Goal: Information Seeking & Learning: Find specific fact

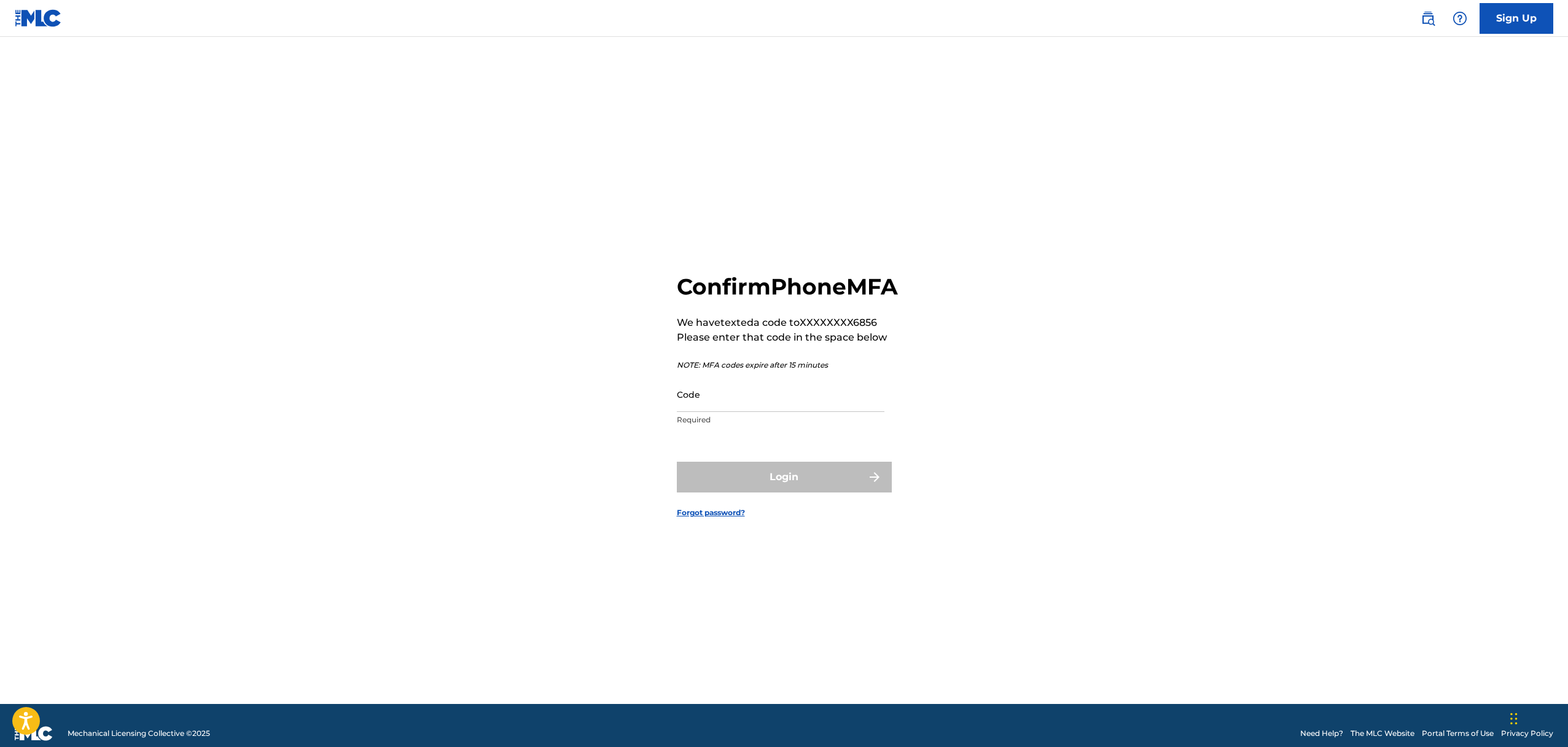
click at [830, 407] on input "Code" at bounding box center [781, 394] width 208 height 35
type input "886286"
click at [808, 488] on button "Login" at bounding box center [784, 477] width 215 height 31
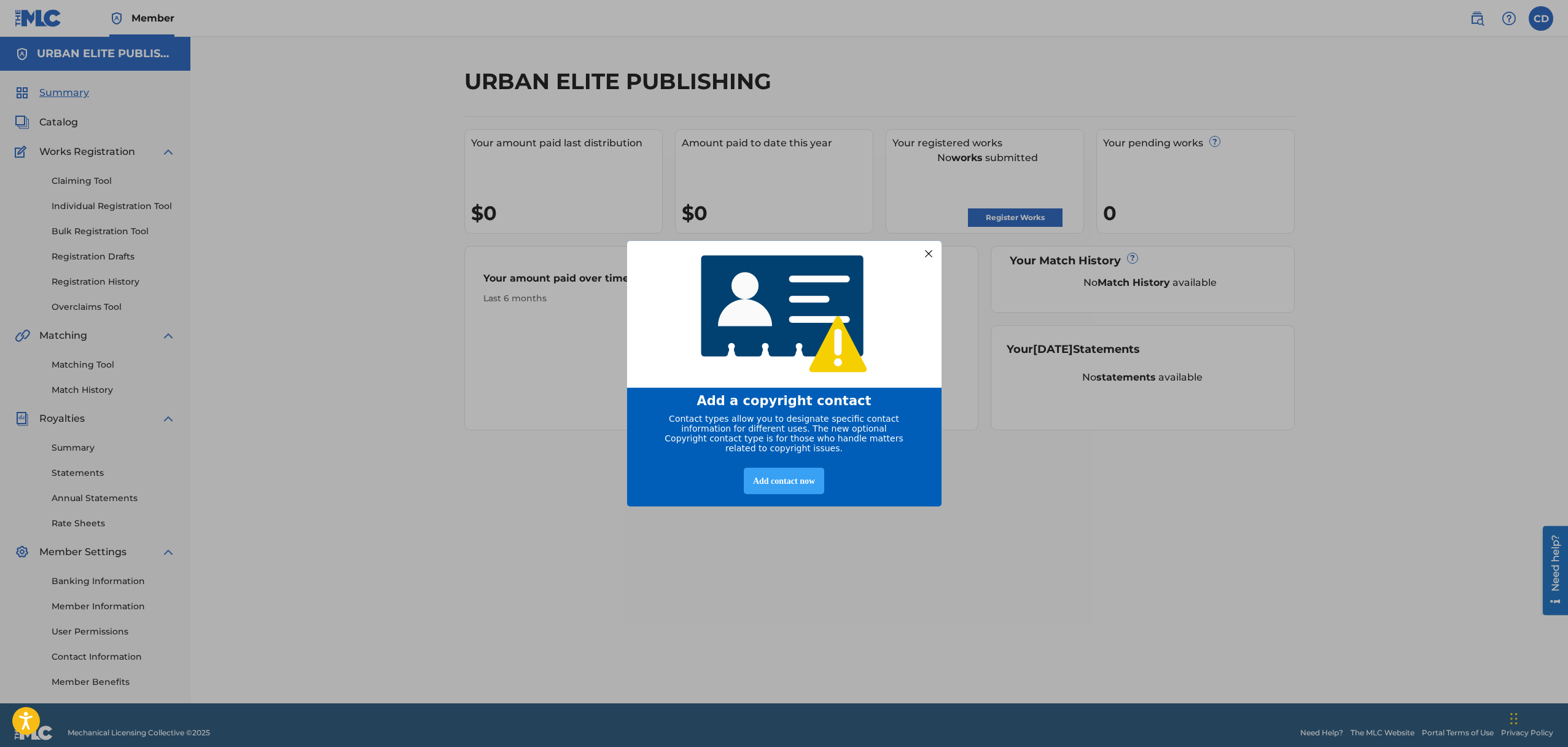
click at [794, 482] on div "Add contact now" at bounding box center [784, 481] width 80 height 27
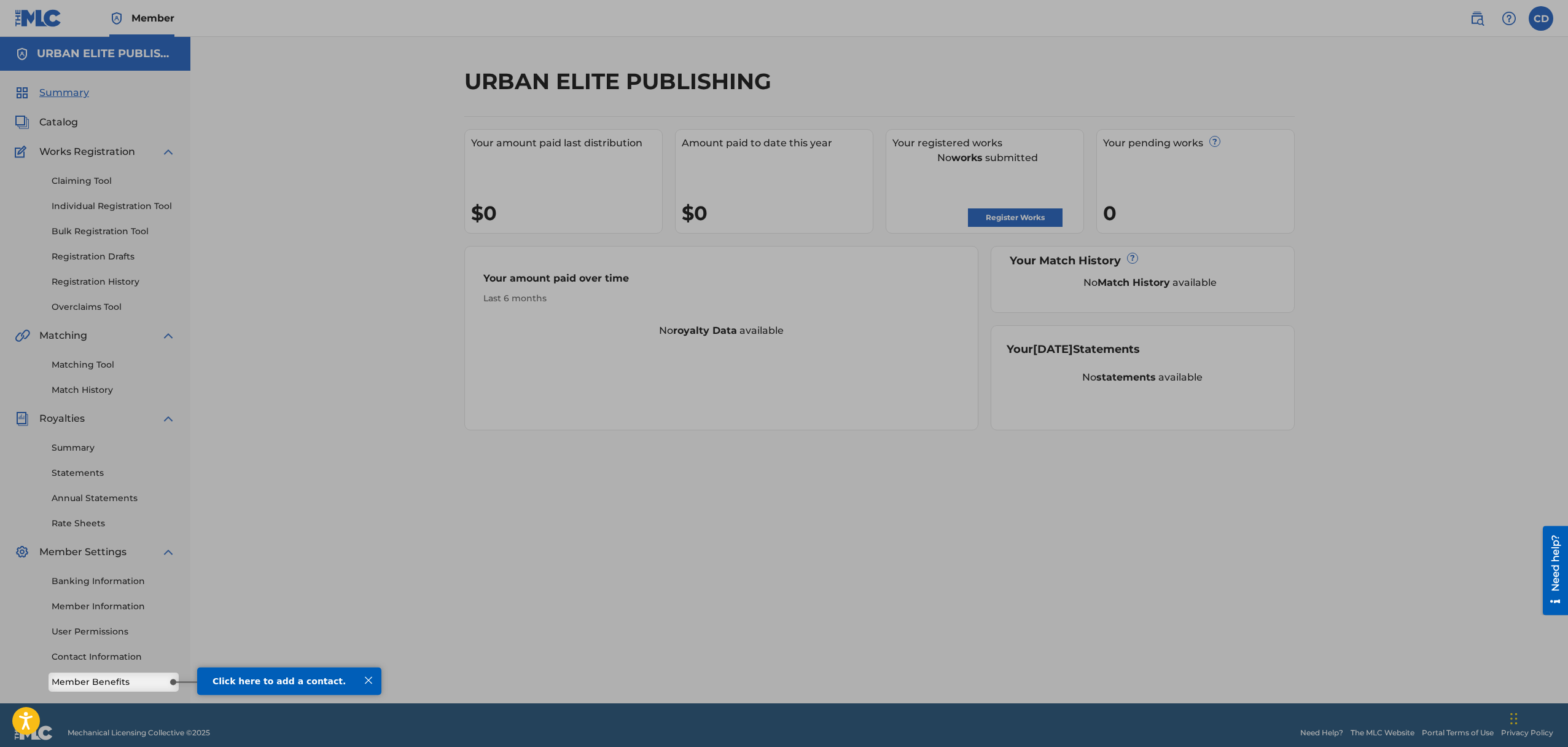
click at [268, 686] on div "Click here to add a contact." at bounding box center [290, 680] width 154 height 10
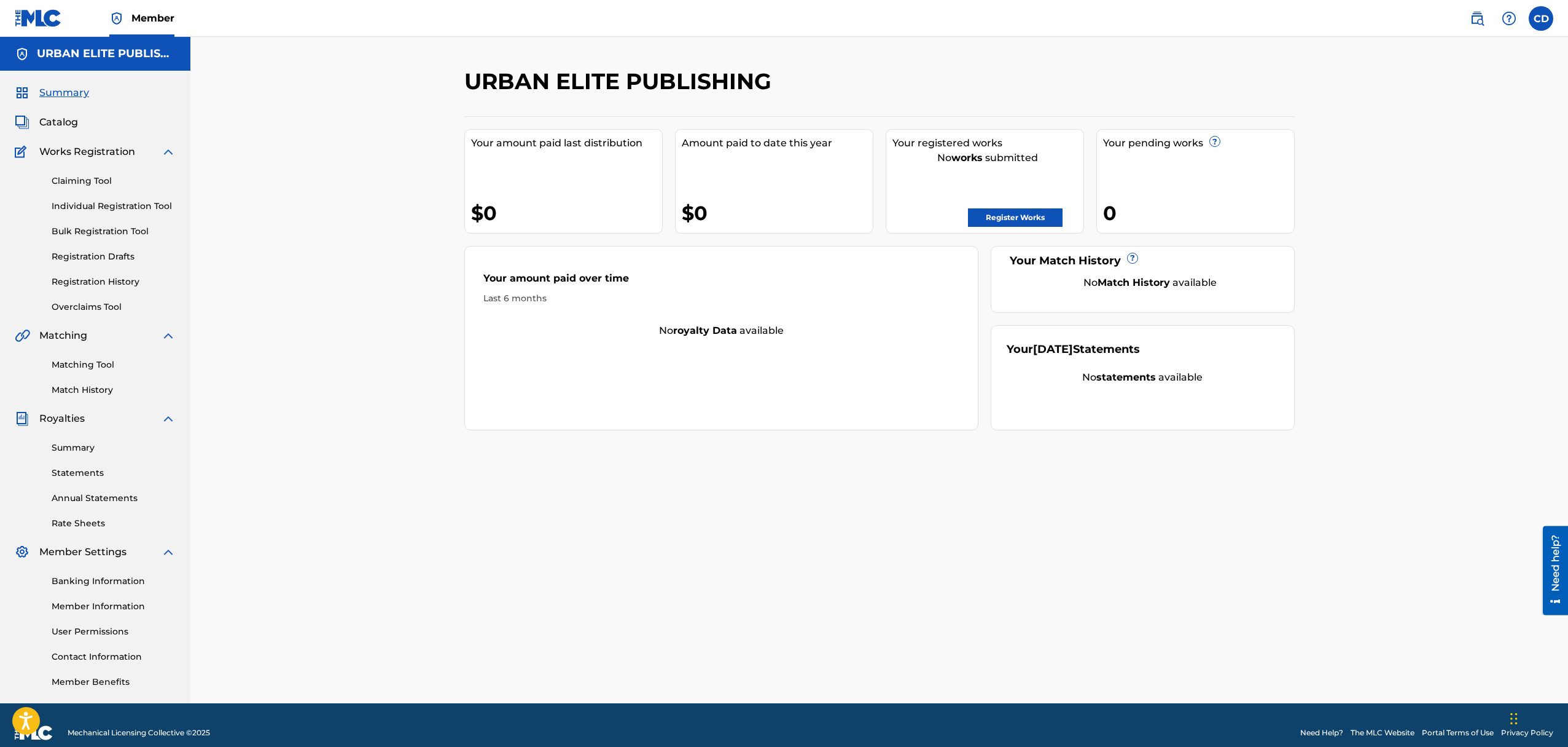
click at [117, 679] on link "Member Benefits" at bounding box center [114, 681] width 124 height 13
click at [64, 124] on span "Catalog" at bounding box center [58, 122] width 38 height 15
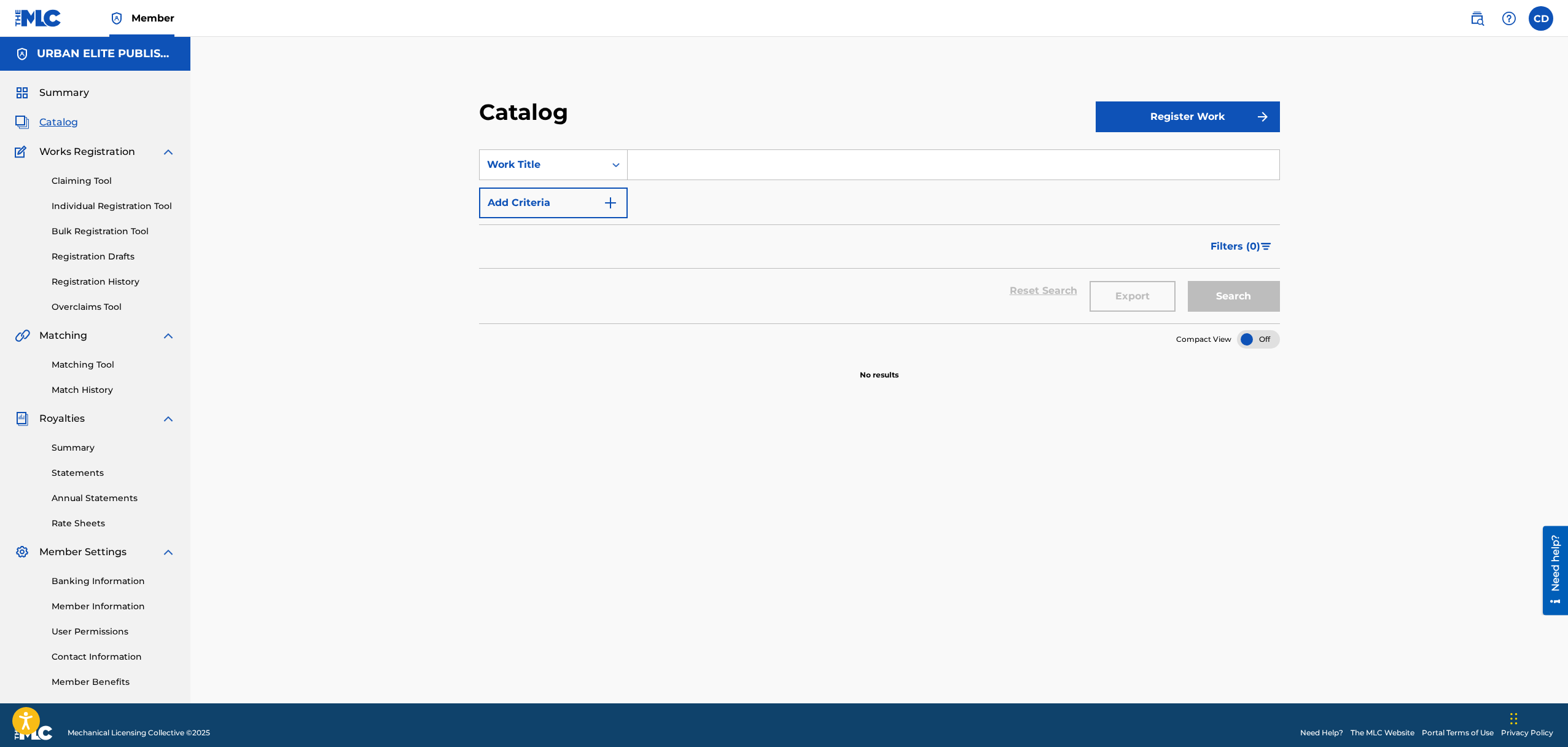
click at [91, 182] on link "Claiming Tool" at bounding box center [114, 181] width 124 height 13
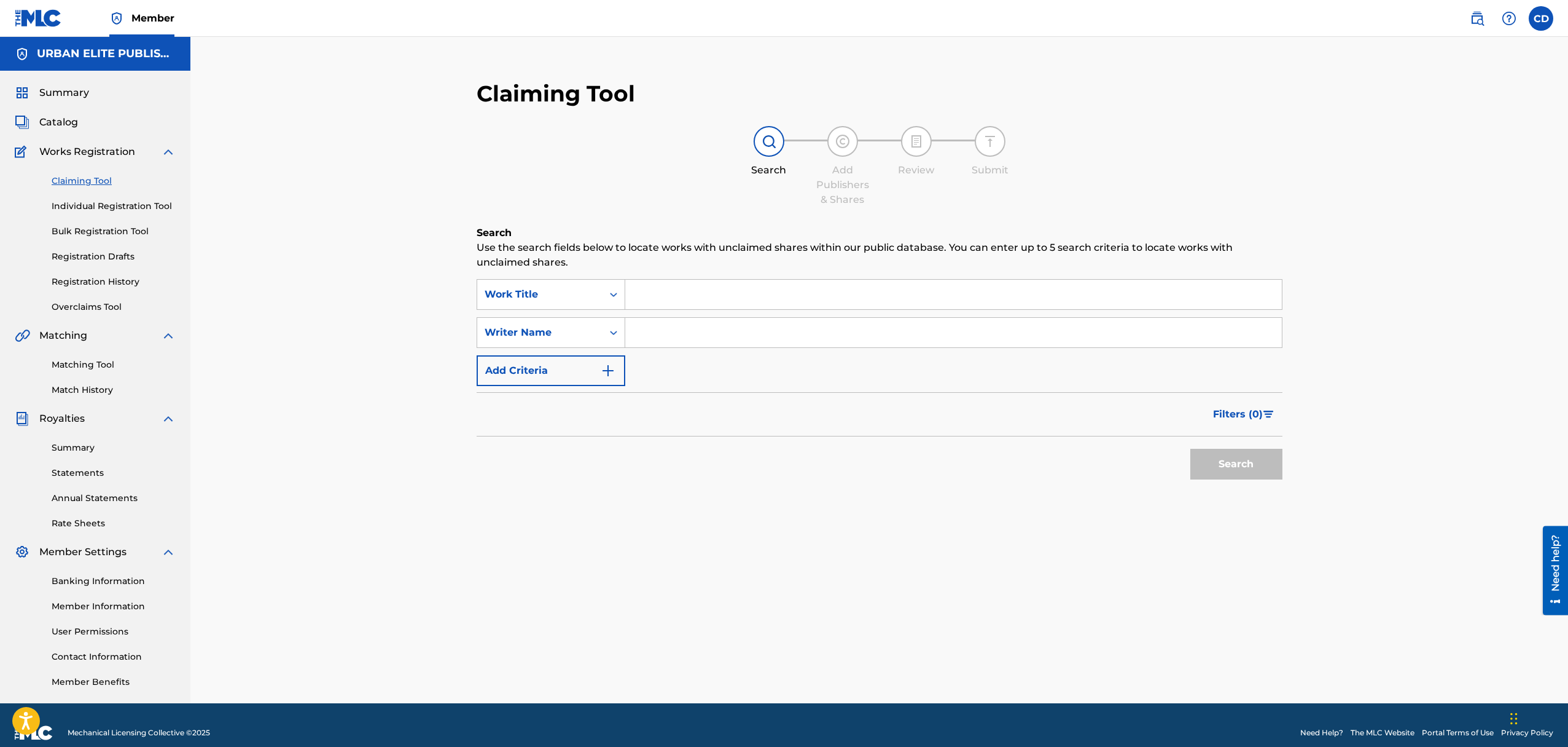
click at [672, 332] on input "Search Form" at bounding box center [953, 332] width 657 height 29
click at [612, 331] on icon "Search Form" at bounding box center [614, 332] width 13 height 13
click at [613, 289] on icon "Search Form" at bounding box center [614, 295] width 13 height 13
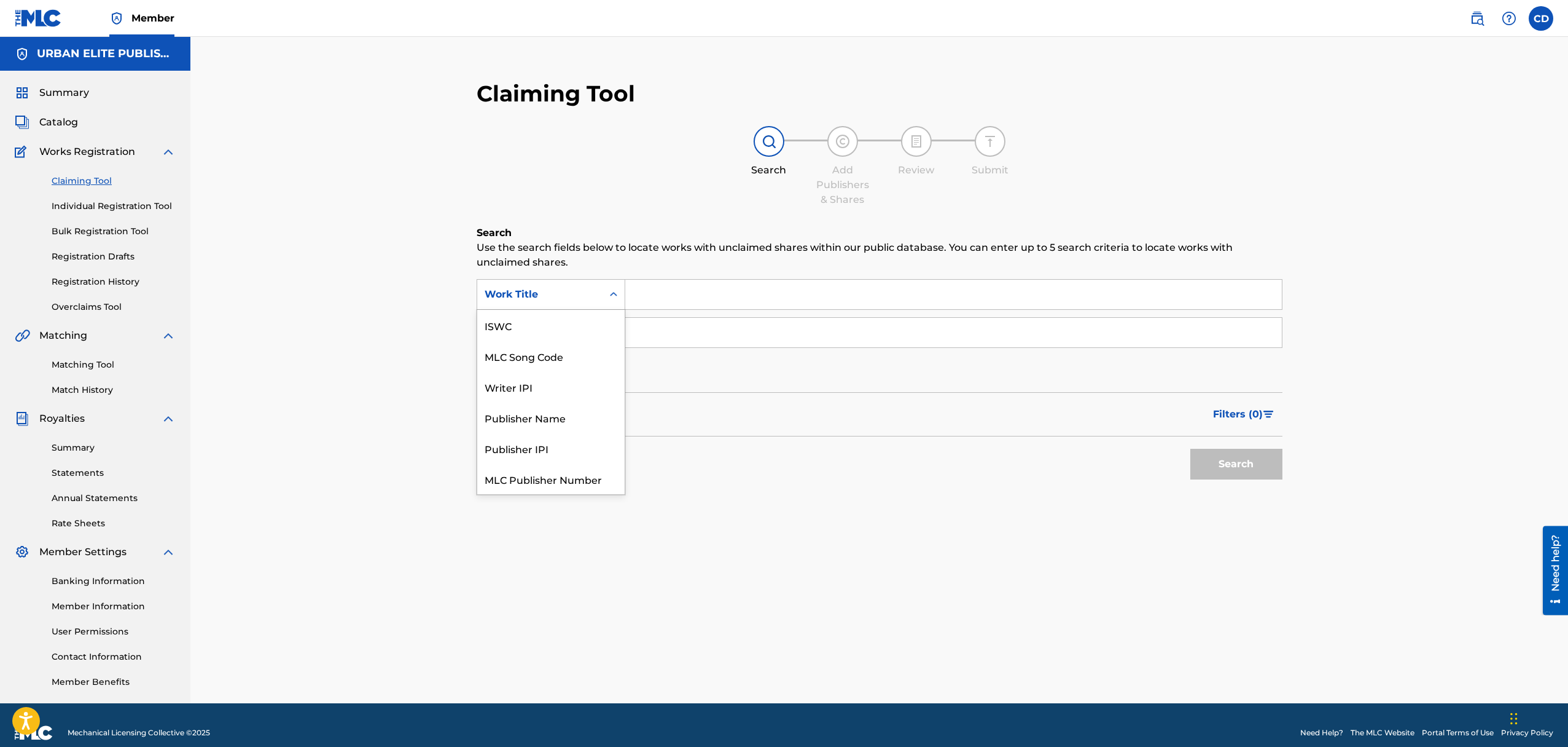
click at [613, 289] on icon "Search Form" at bounding box center [614, 295] width 13 height 13
click at [562, 356] on div "Writer IPI" at bounding box center [551, 356] width 147 height 31
click at [647, 289] on input "Search Form" at bounding box center [953, 295] width 657 height 29
click at [570, 331] on div "Writer Name" at bounding box center [540, 332] width 110 height 15
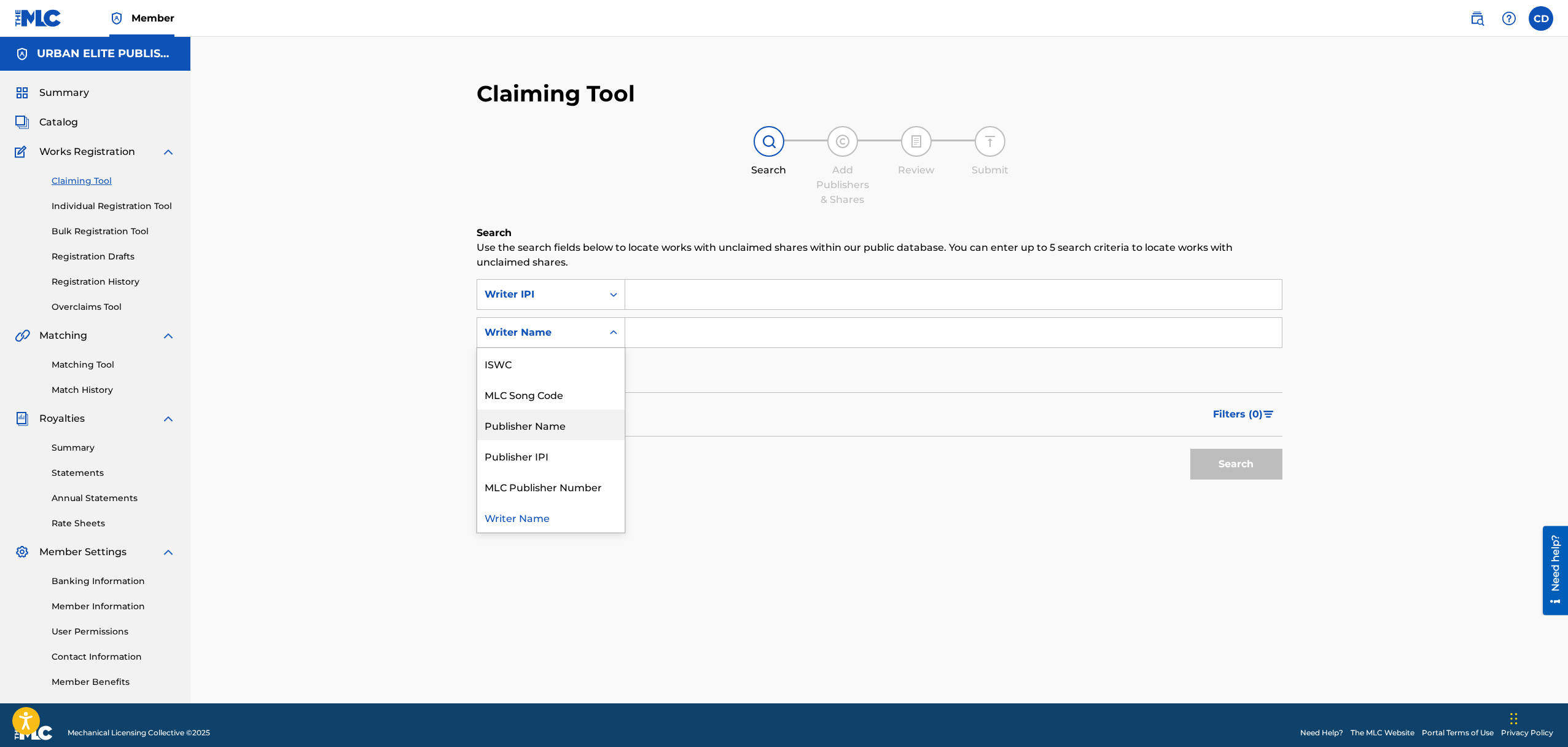
click at [562, 424] on div "Publisher Name" at bounding box center [551, 424] width 147 height 31
click at [664, 332] on input "Search Form" at bounding box center [953, 332] width 657 height 29
click at [603, 368] on img "Search Form" at bounding box center [608, 370] width 15 height 15
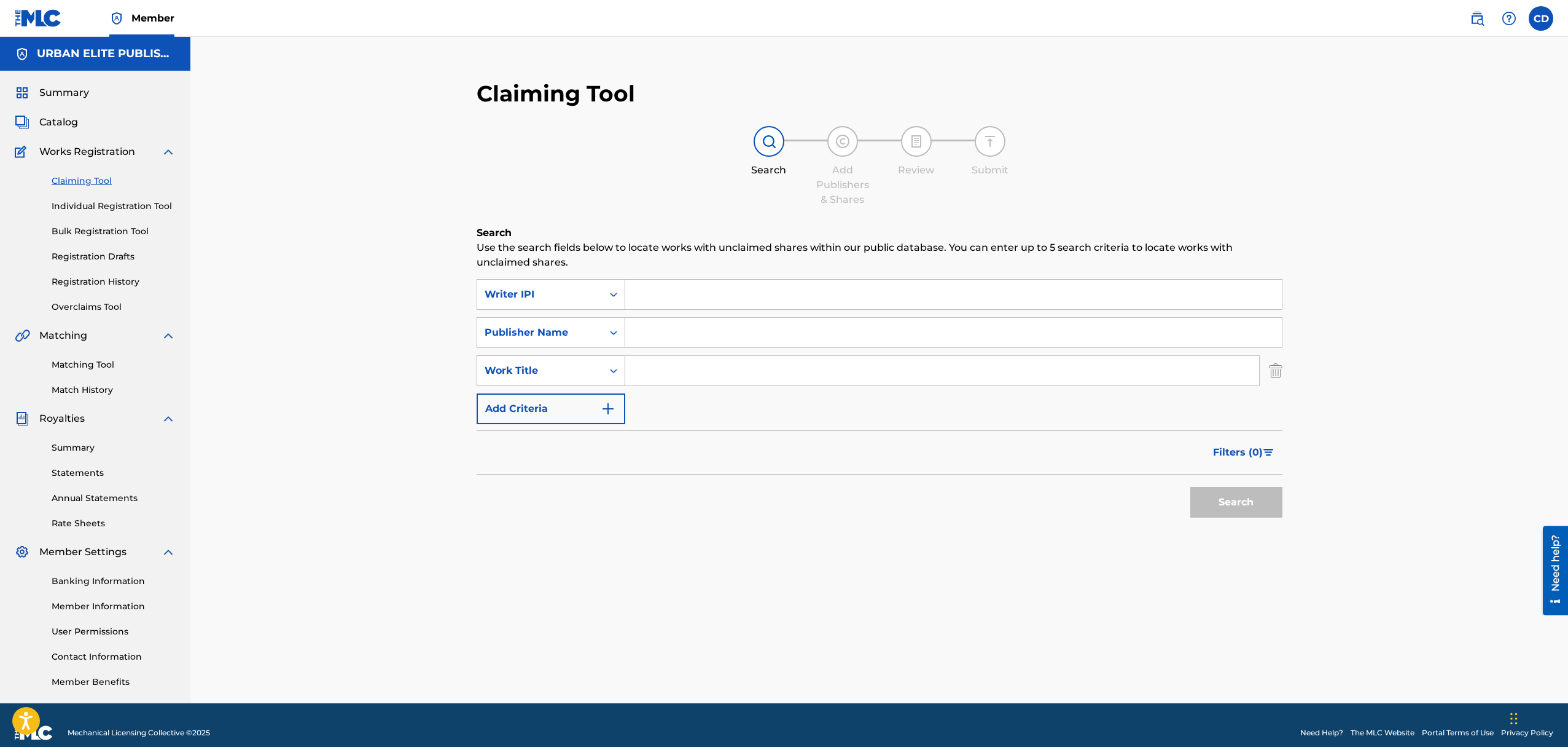
click at [613, 372] on icon "Search Form" at bounding box center [614, 371] width 13 height 13
click at [1275, 369] on img "Search Form" at bounding box center [1276, 371] width 13 height 31
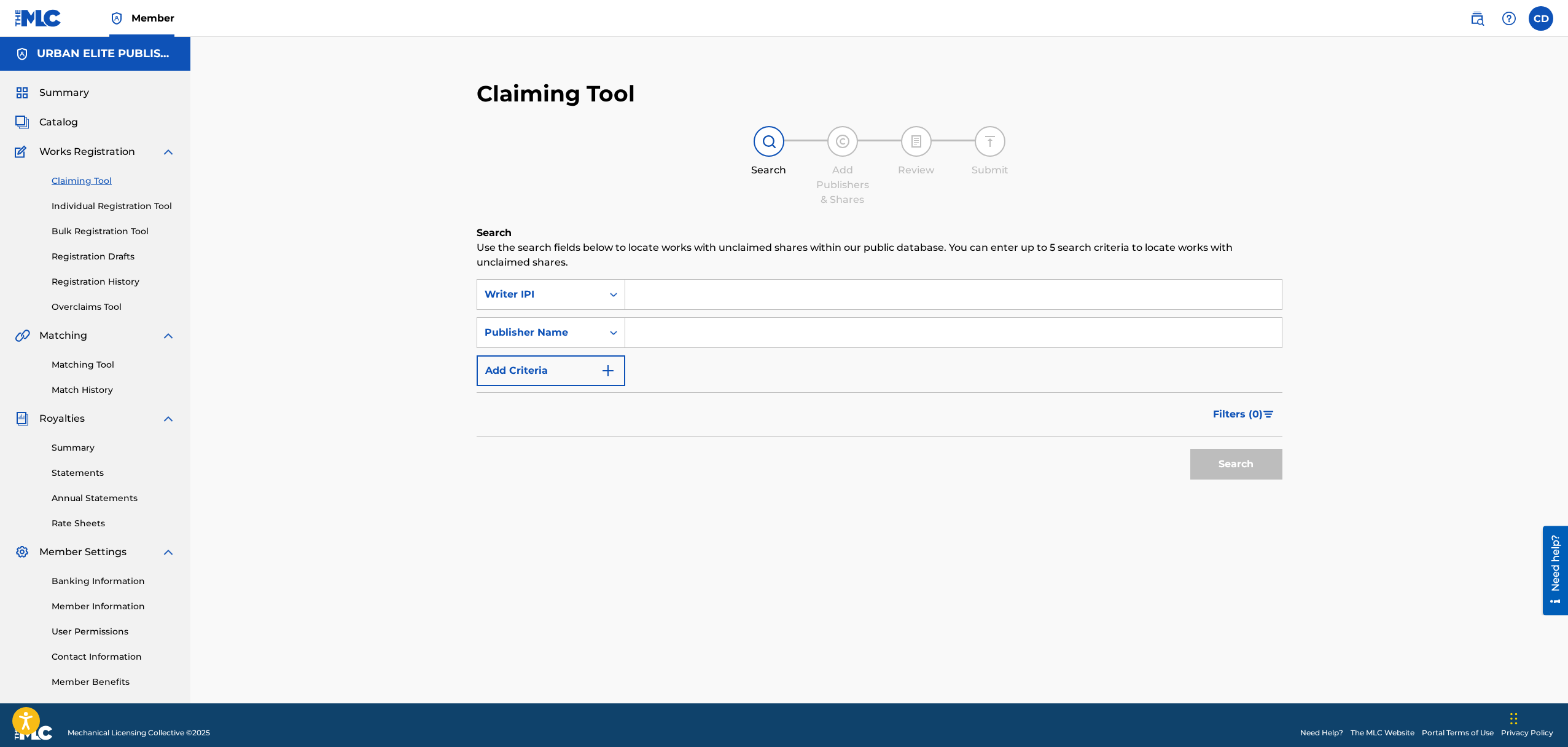
click at [644, 290] on input "Search Form" at bounding box center [953, 295] width 657 height 29
click at [648, 334] on input "Search Form" at bounding box center [953, 332] width 657 height 29
type input "Urban Elite Publishing"
click at [1218, 458] on button "Search" at bounding box center [1237, 464] width 92 height 31
drag, startPoint x: 765, startPoint y: 331, endPoint x: 626, endPoint y: 334, distance: 139.0
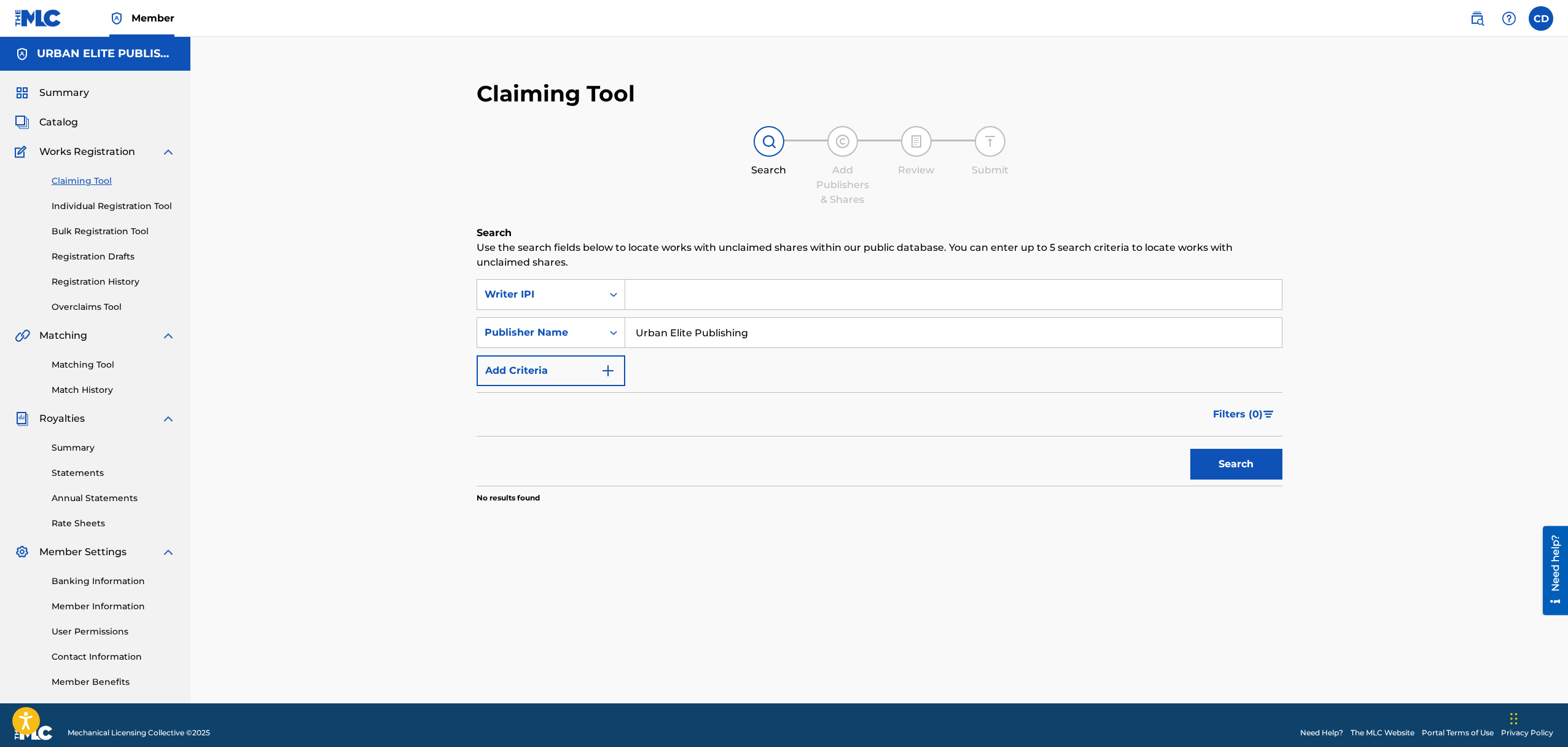
click at [626, 334] on input "Urban Elite Publishing" at bounding box center [953, 332] width 657 height 29
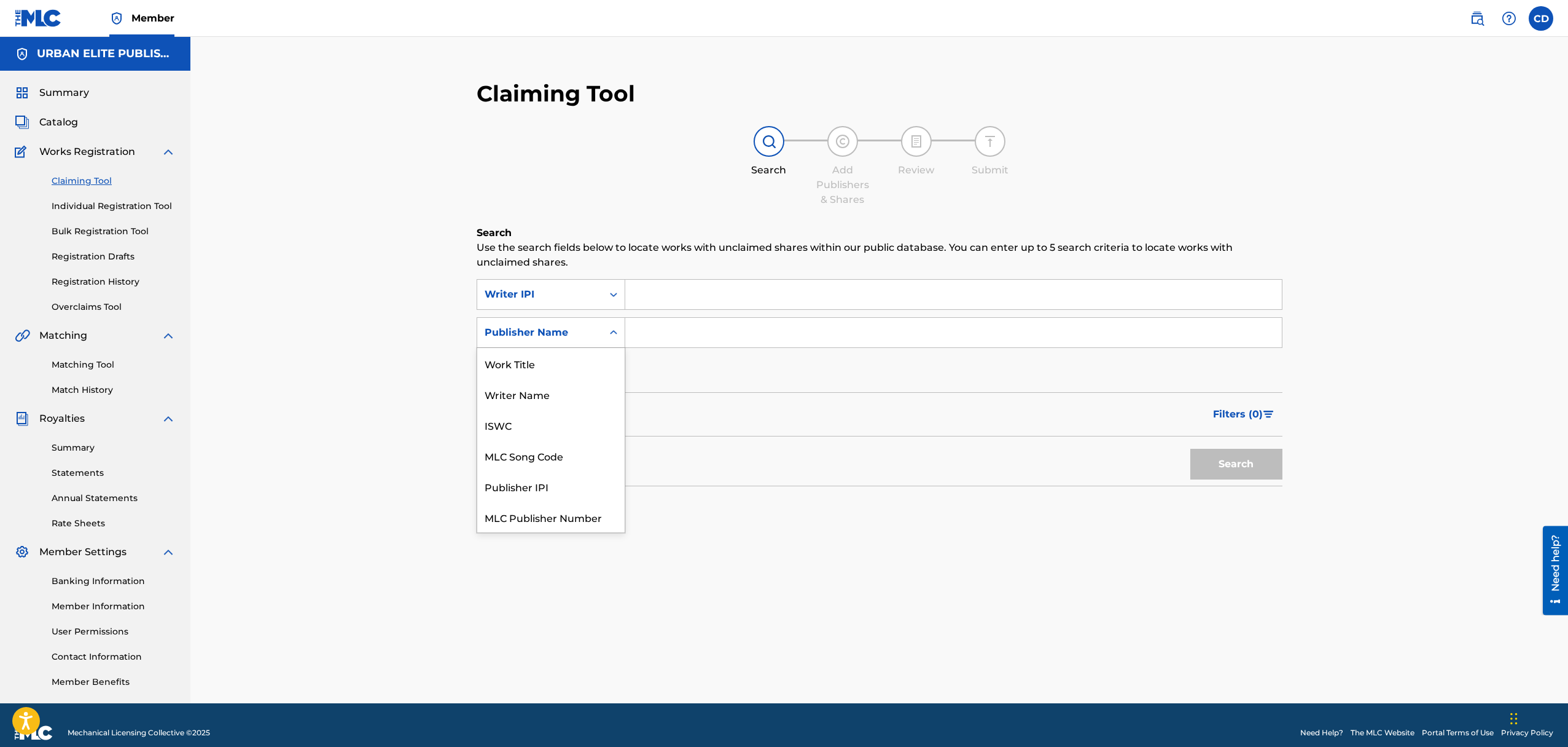
click at [611, 332] on icon "Search Form" at bounding box center [613, 332] width 8 height 4
click at [554, 366] on div "Writer Name" at bounding box center [551, 363] width 147 height 31
click at [651, 334] on input "Search Form" at bounding box center [953, 332] width 657 height 29
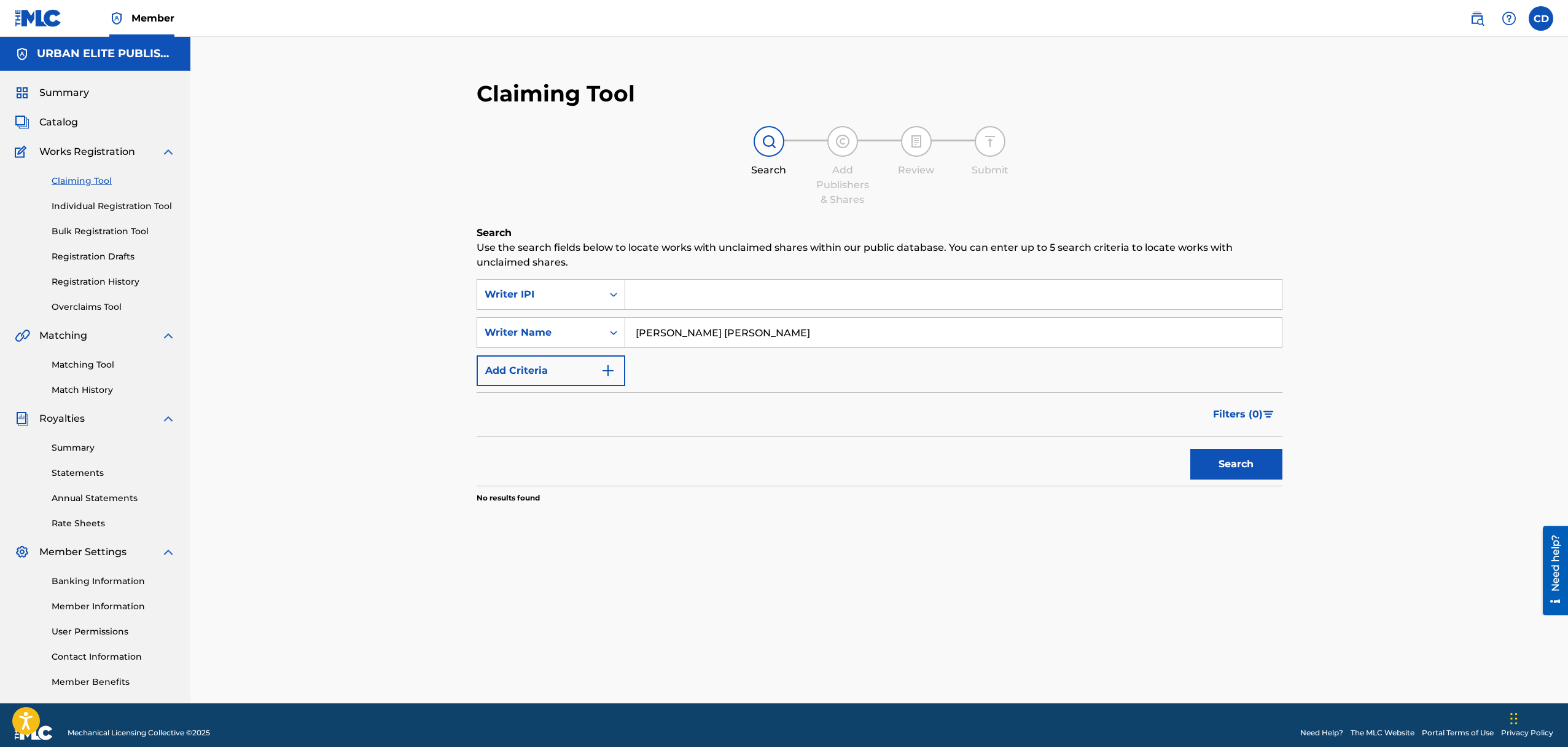
type input "[PERSON_NAME] [PERSON_NAME]"
click at [1218, 459] on button "Search" at bounding box center [1237, 464] width 92 height 31
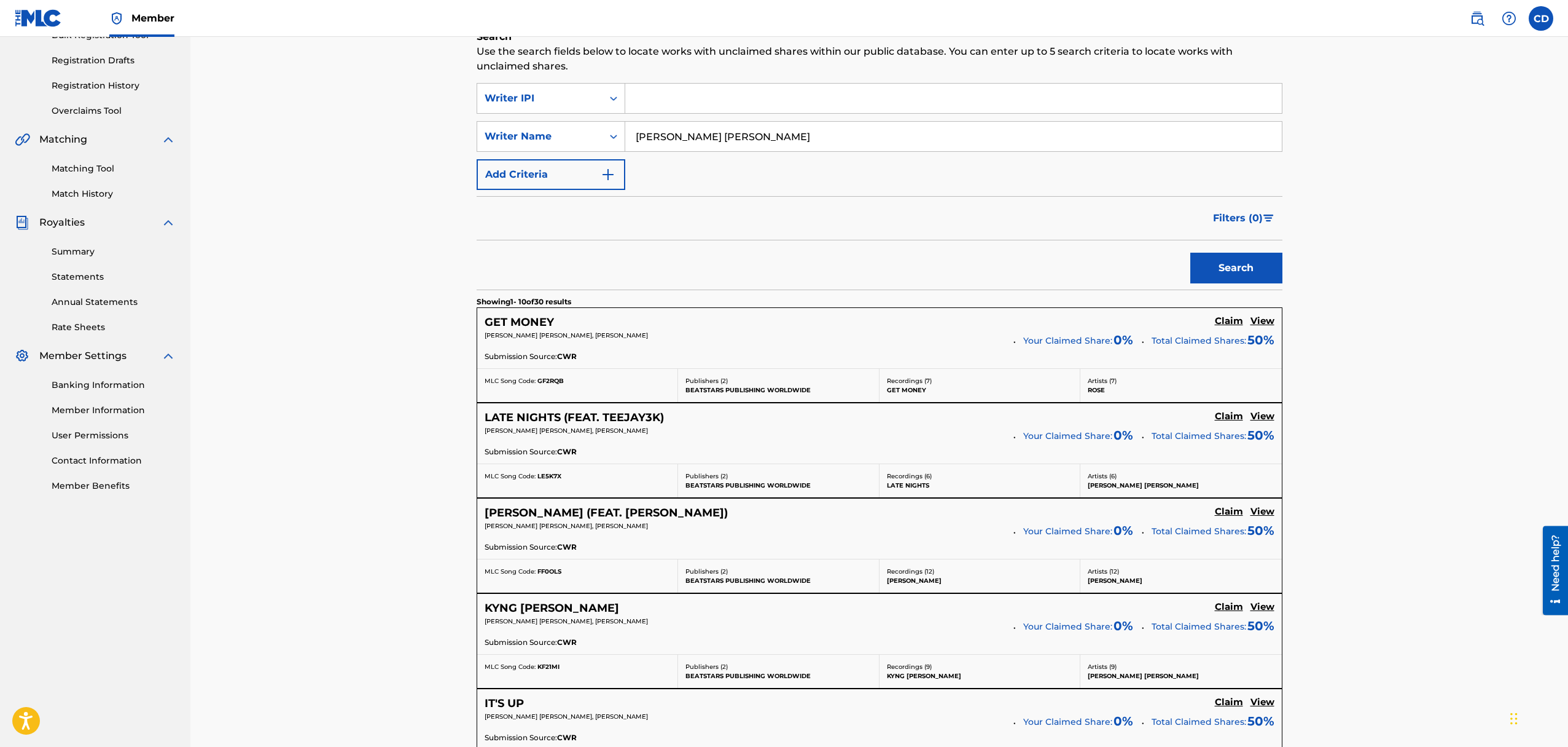
scroll to position [193, 0]
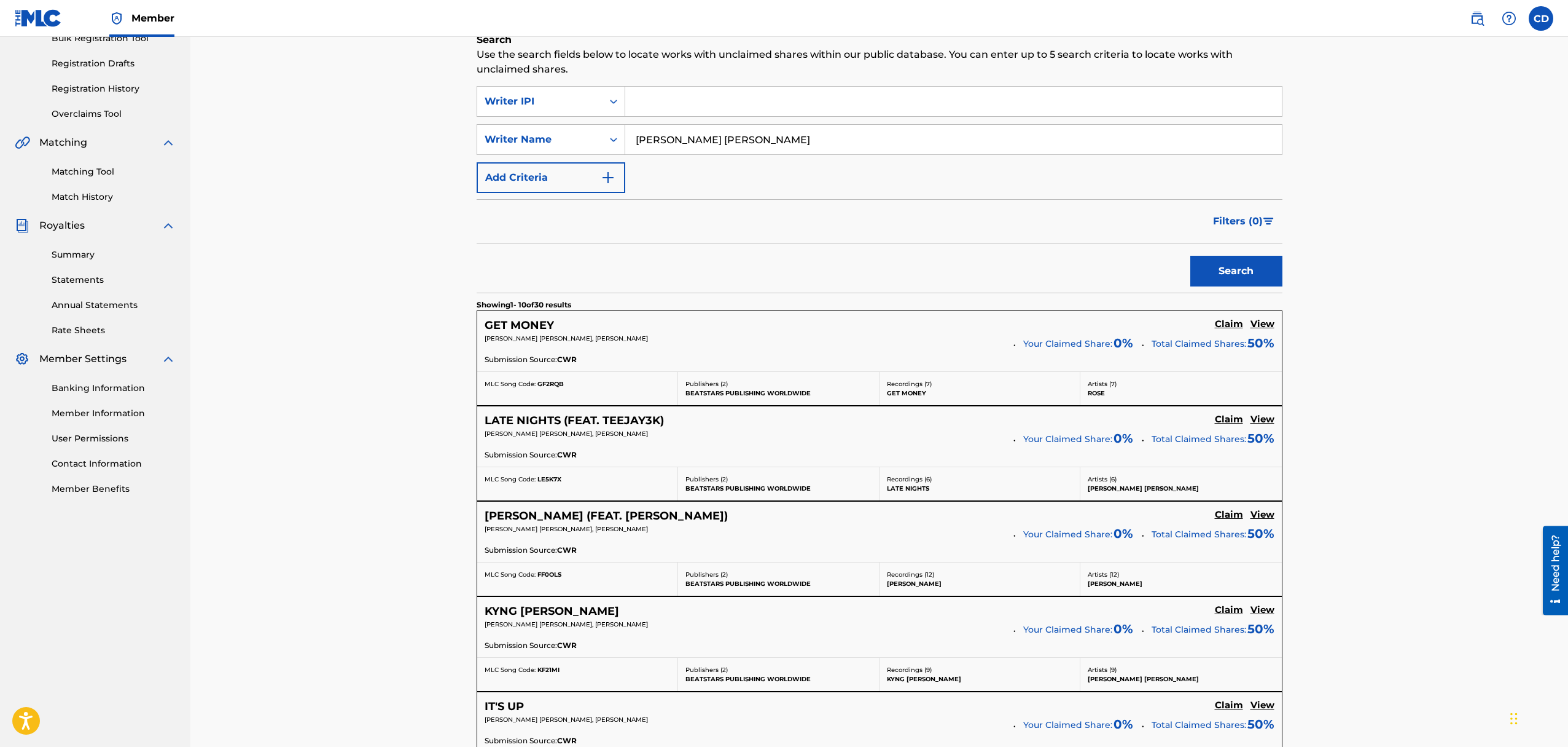
click at [555, 357] on span "Submission Source:" at bounding box center [521, 360] width 73 height 11
click at [524, 320] on h5 "GET MONEY" at bounding box center [519, 325] width 69 height 14
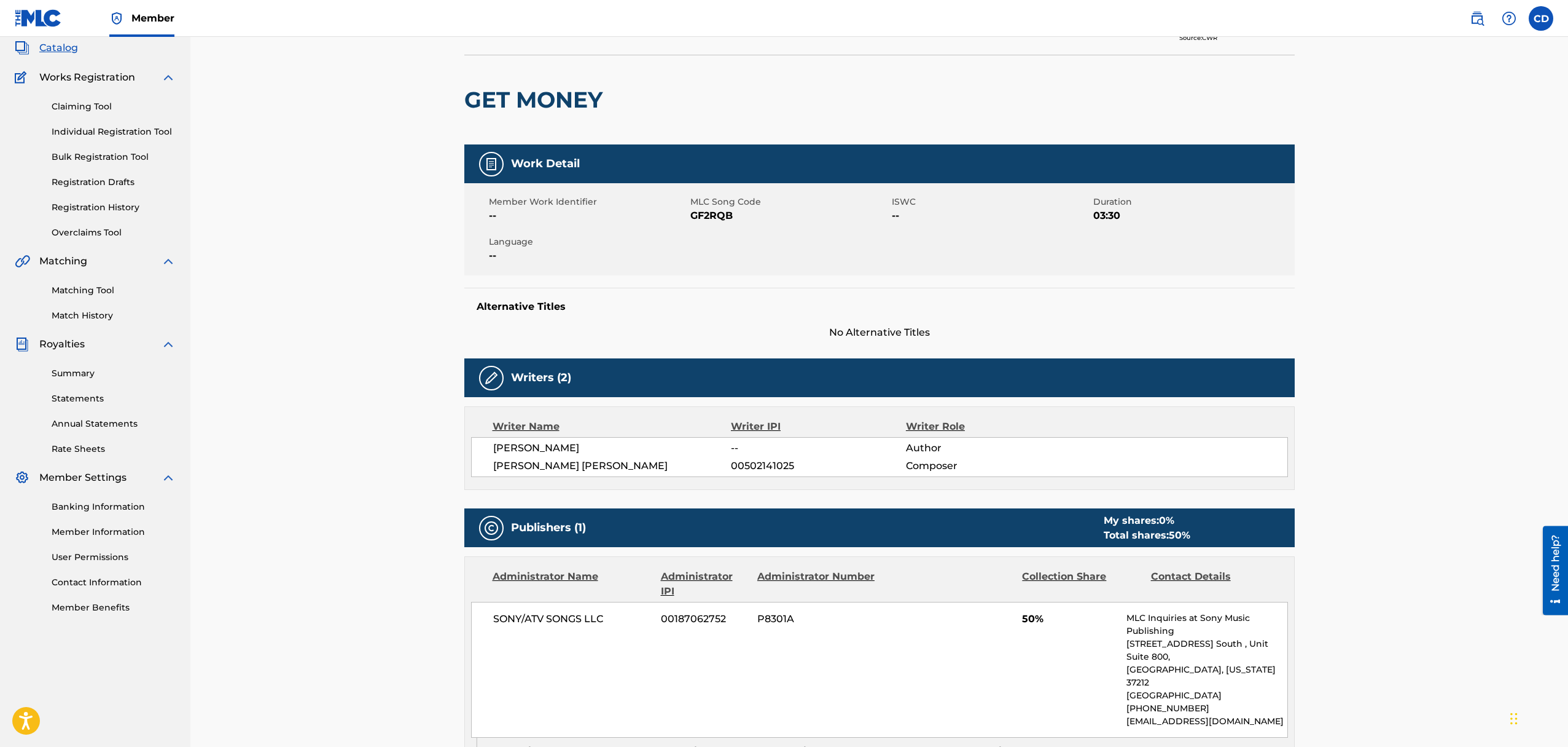
scroll to position [29, 0]
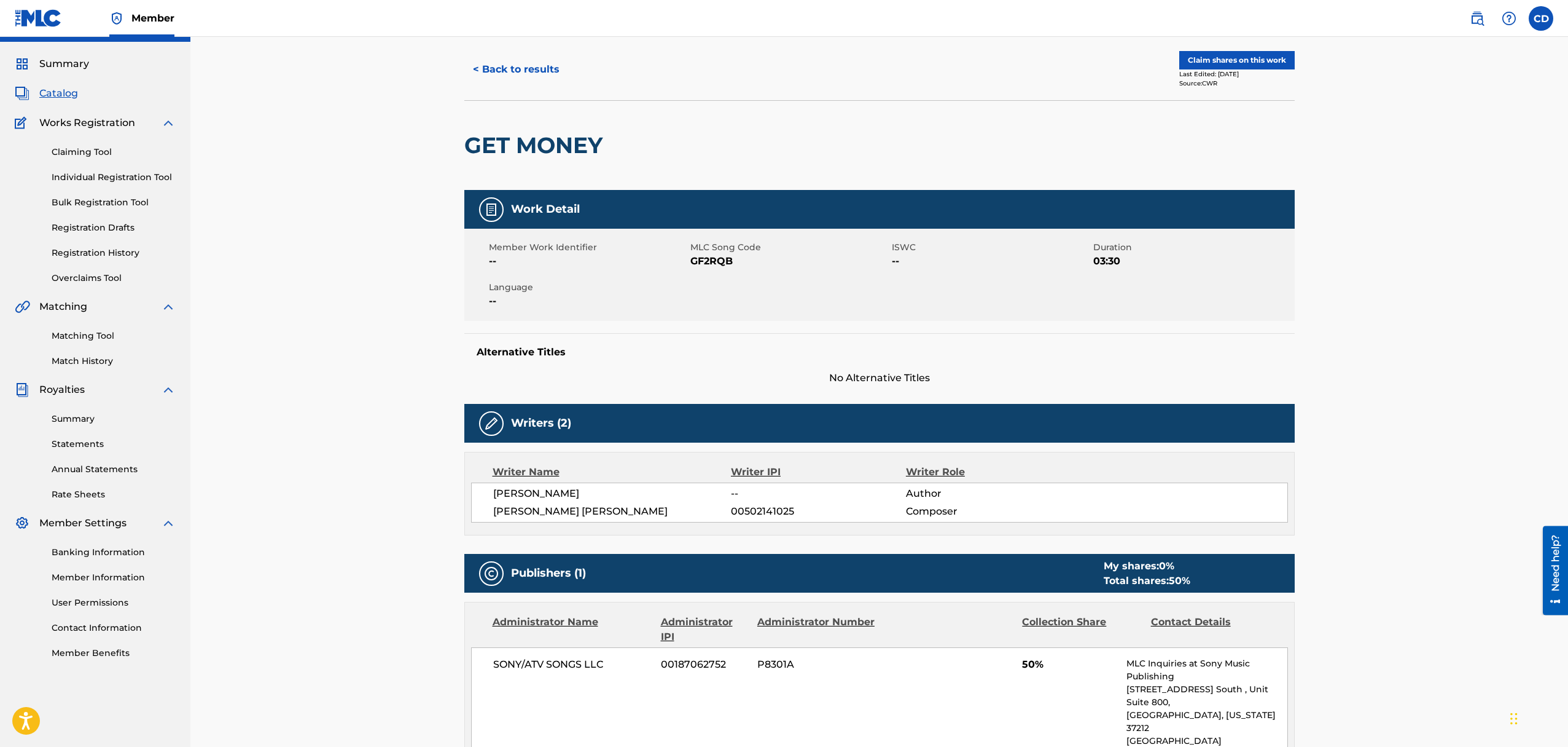
click at [491, 69] on button "< Back to results" at bounding box center [516, 69] width 104 height 31
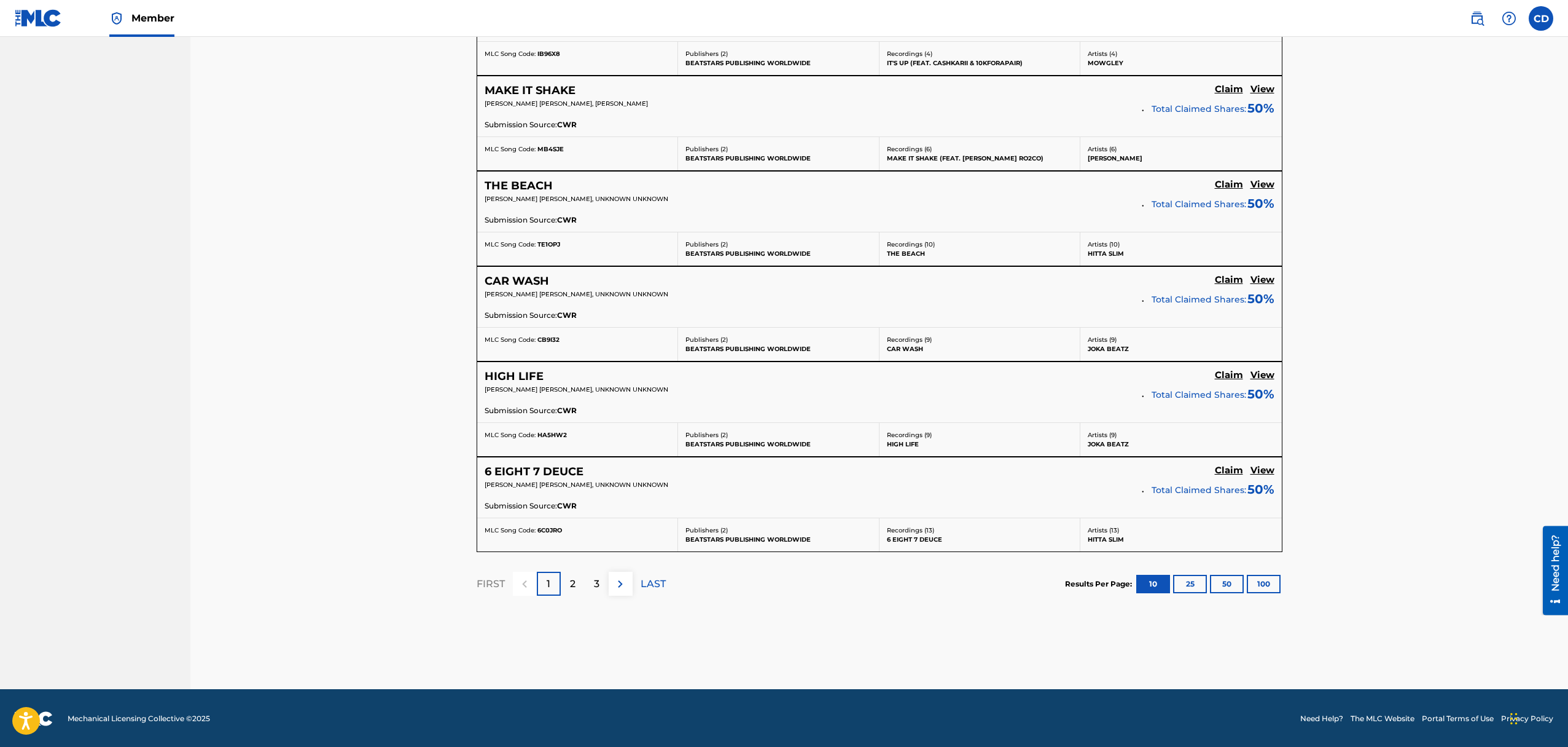
scroll to position [905, 0]
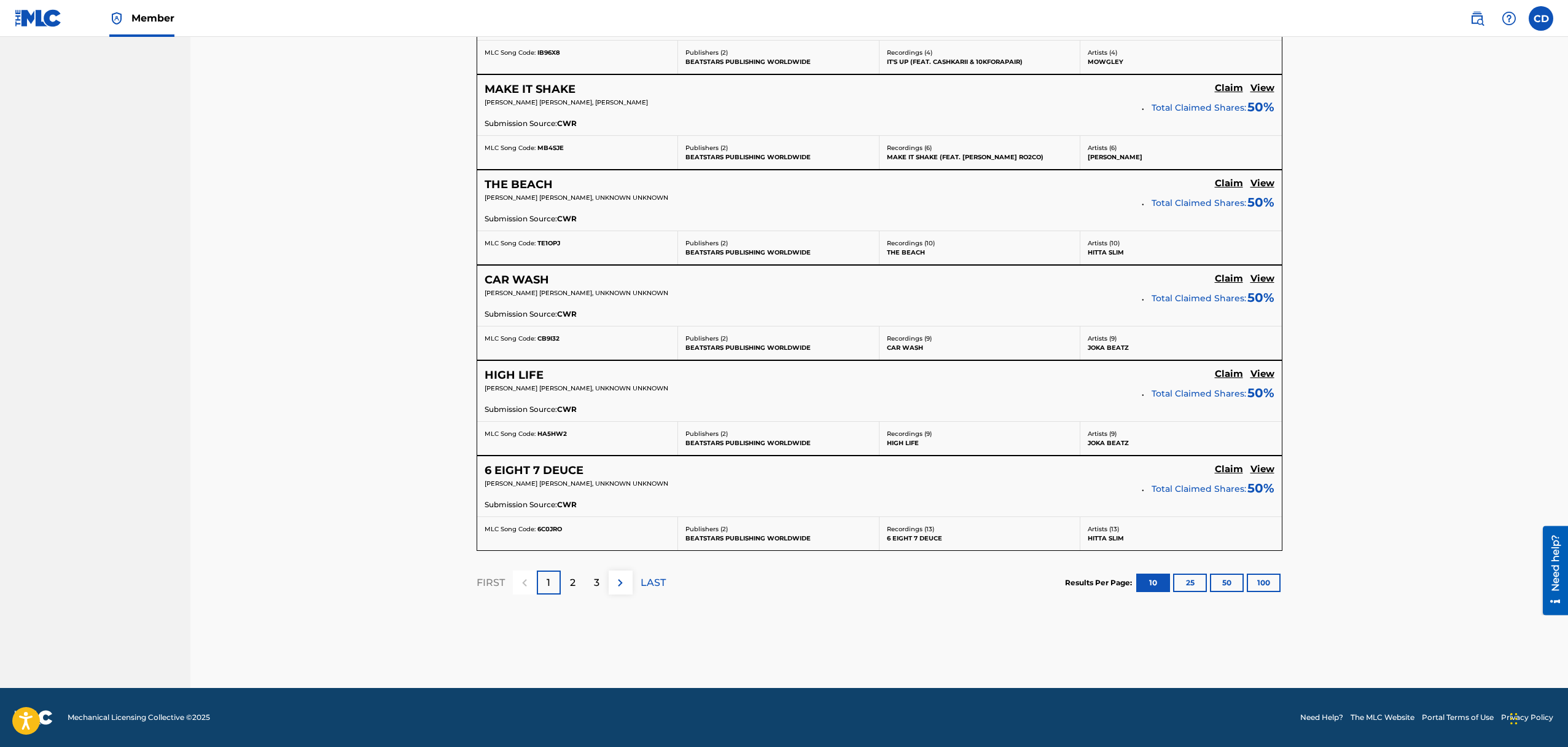
click at [577, 577] on div "2" at bounding box center [573, 582] width 24 height 24
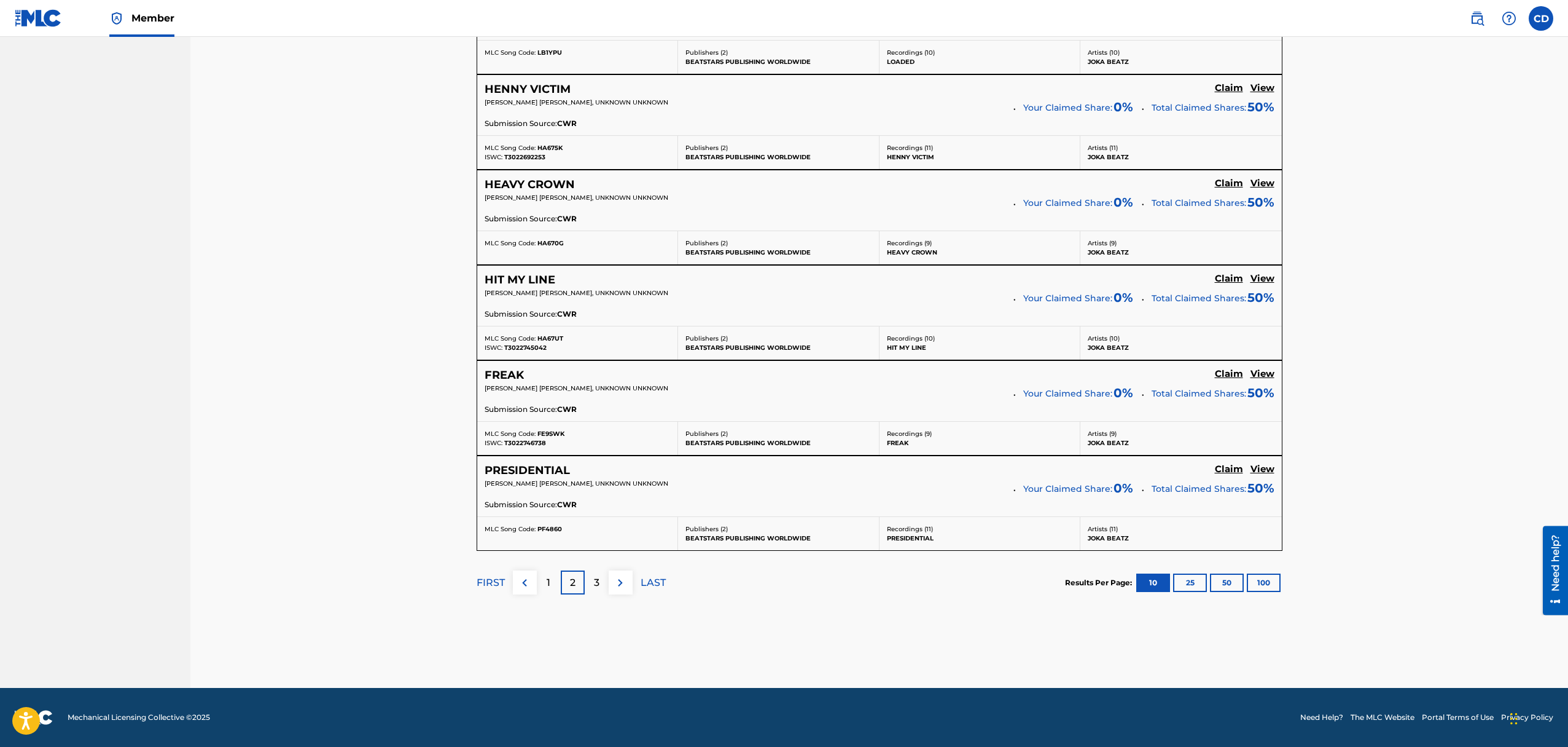
click at [600, 581] on div "3" at bounding box center [597, 582] width 24 height 24
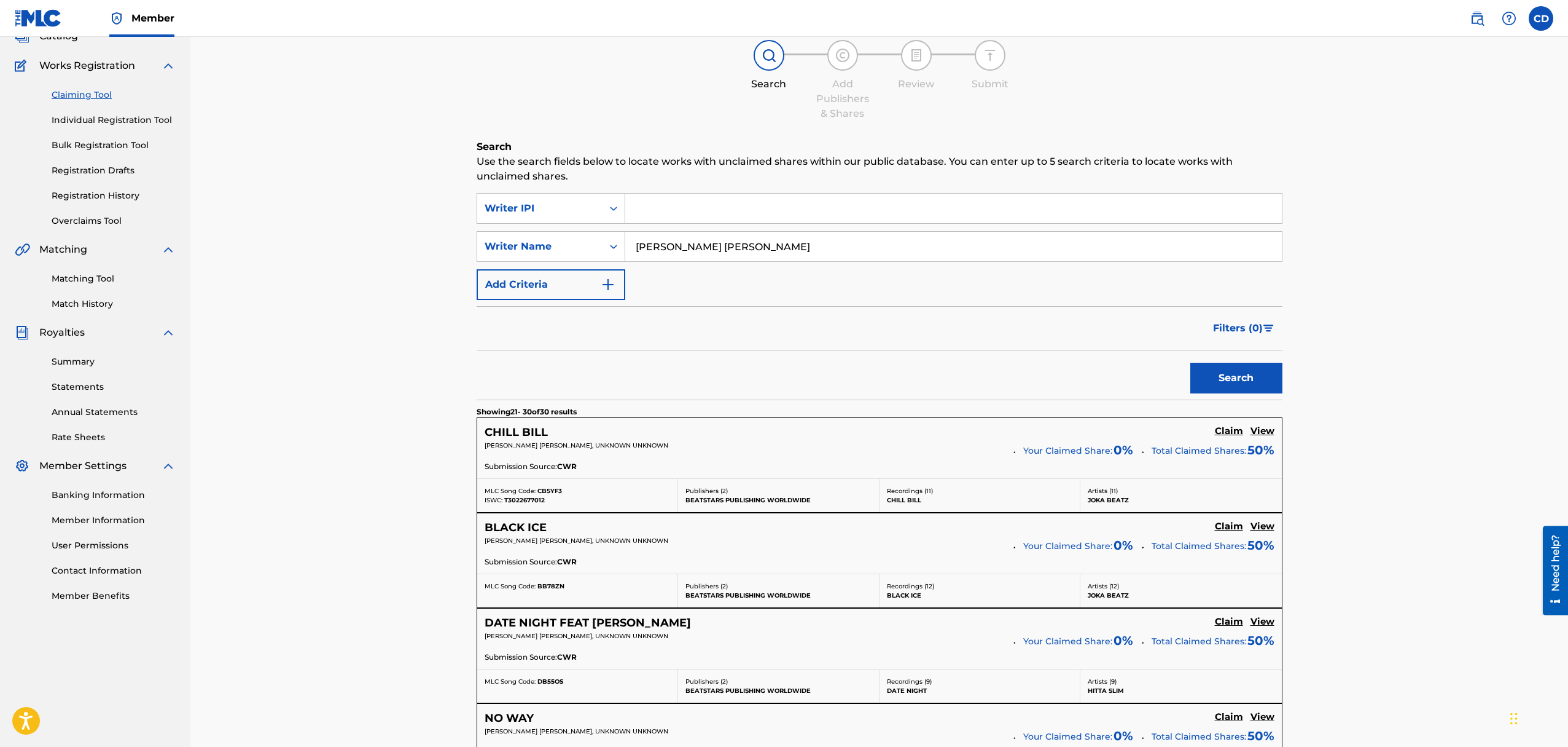
scroll to position [0, 0]
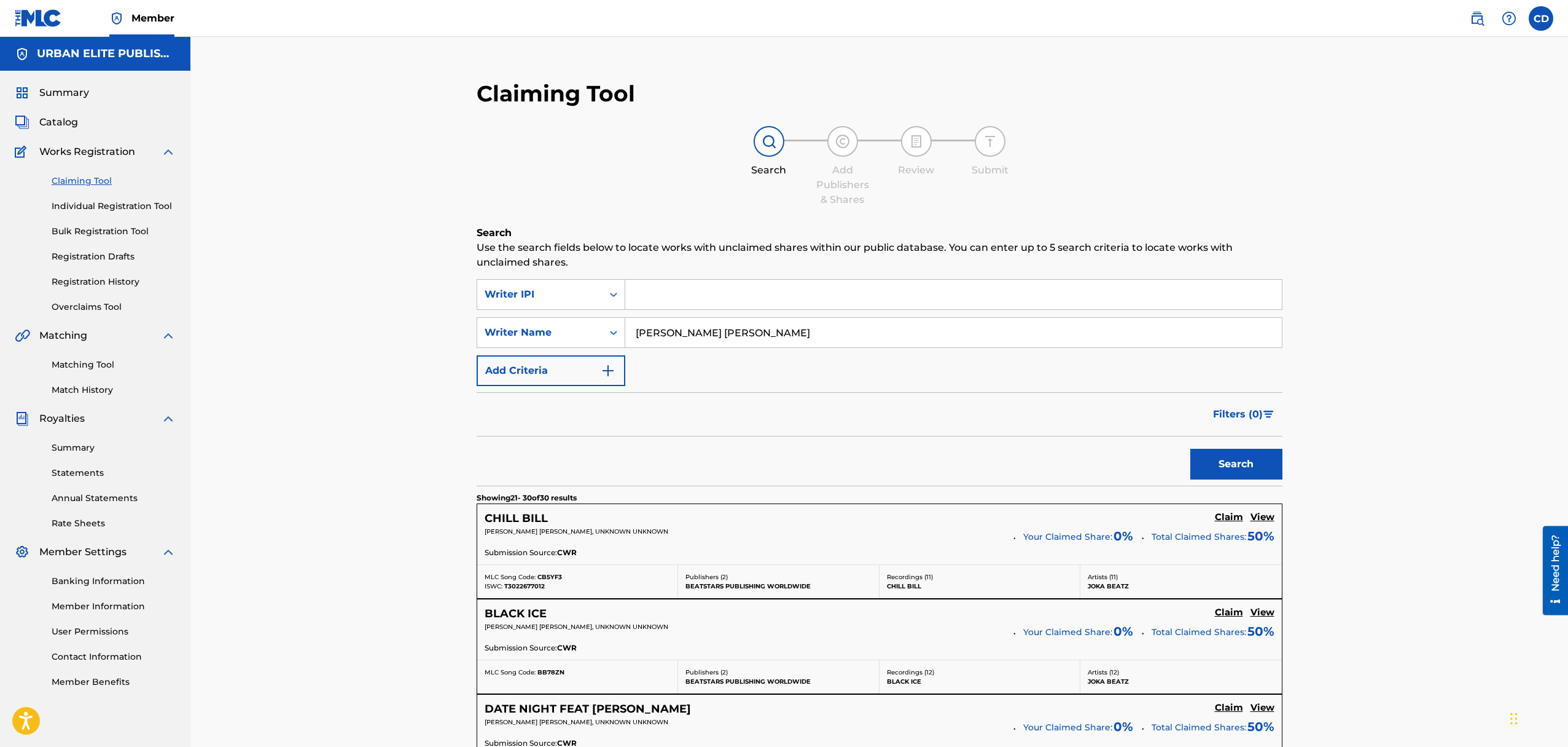
click at [695, 300] on input "Search Form" at bounding box center [953, 295] width 657 height 29
paste input "502141025"
type input "502141025"
drag, startPoint x: 754, startPoint y: 336, endPoint x: 620, endPoint y: 334, distance: 134.0
click at [620, 334] on div "SearchWithCriteriaa5921482-767d-4aba-93cf-c0ec2e09f4e9 Writer Name [PERSON_NAME…" at bounding box center [879, 332] width 806 height 31
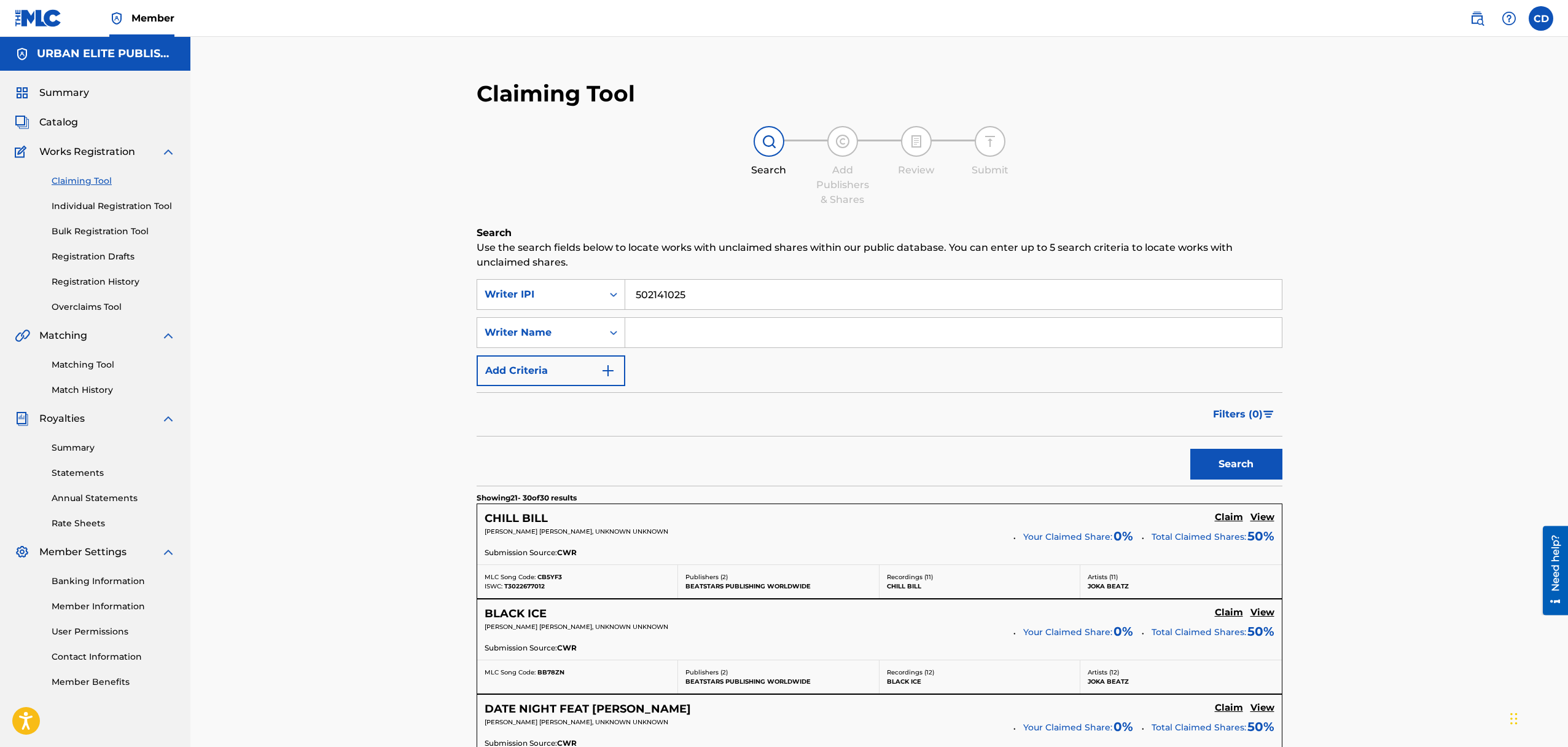
click at [1241, 459] on button "Search" at bounding box center [1237, 464] width 92 height 31
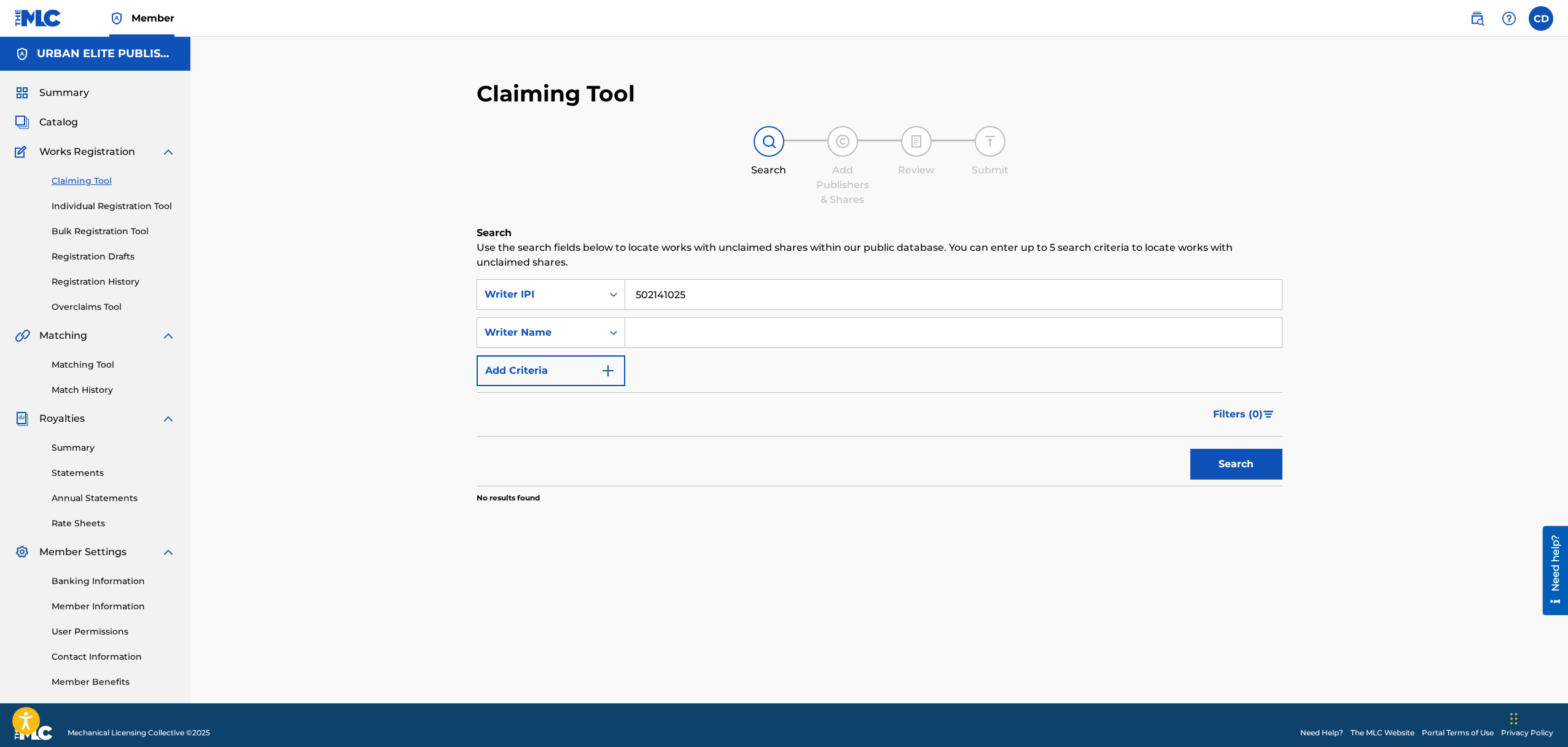
click at [115, 230] on link "Bulk Registration Tool" at bounding box center [114, 231] width 124 height 13
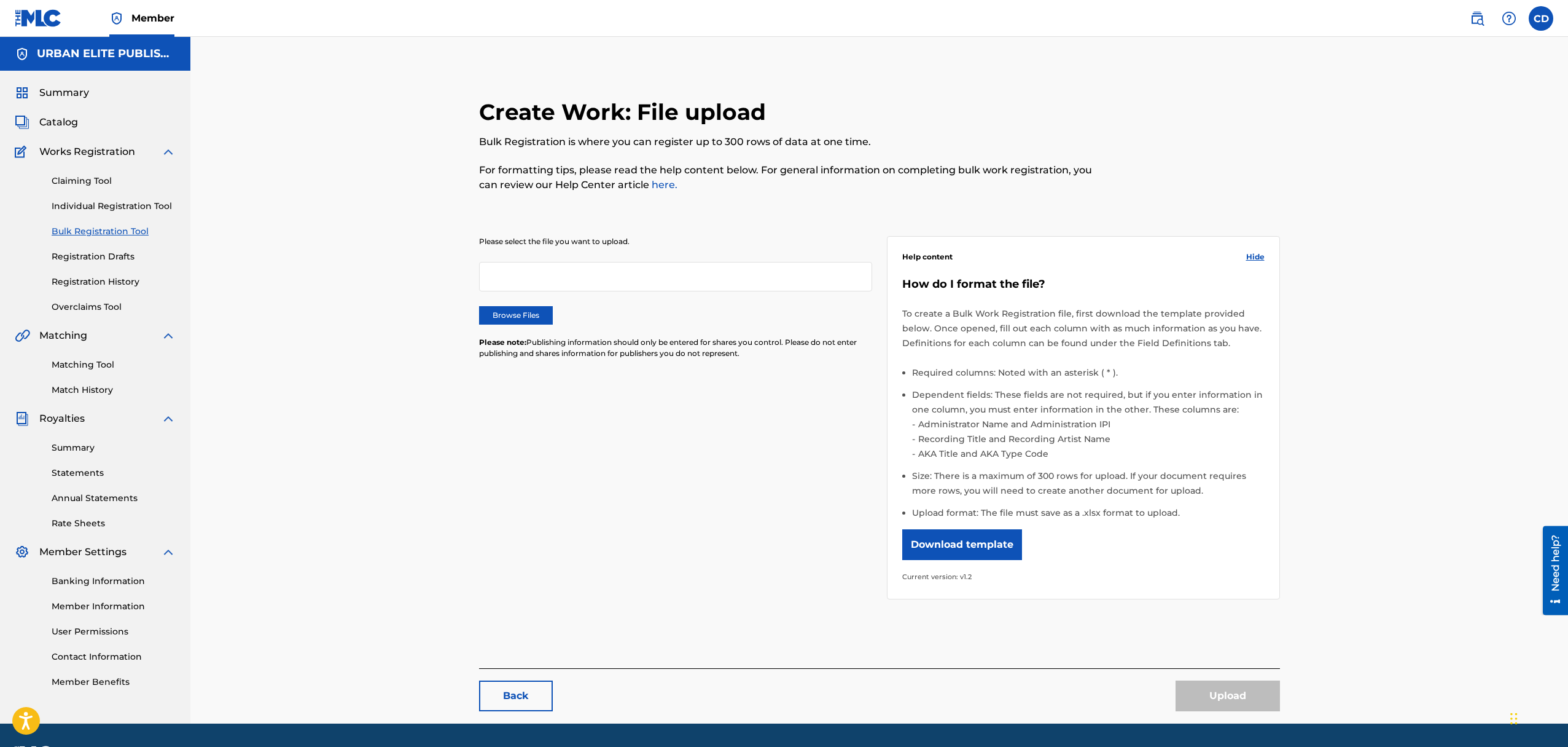
click at [125, 207] on link "Individual Registration Tool" at bounding box center [114, 206] width 124 height 13
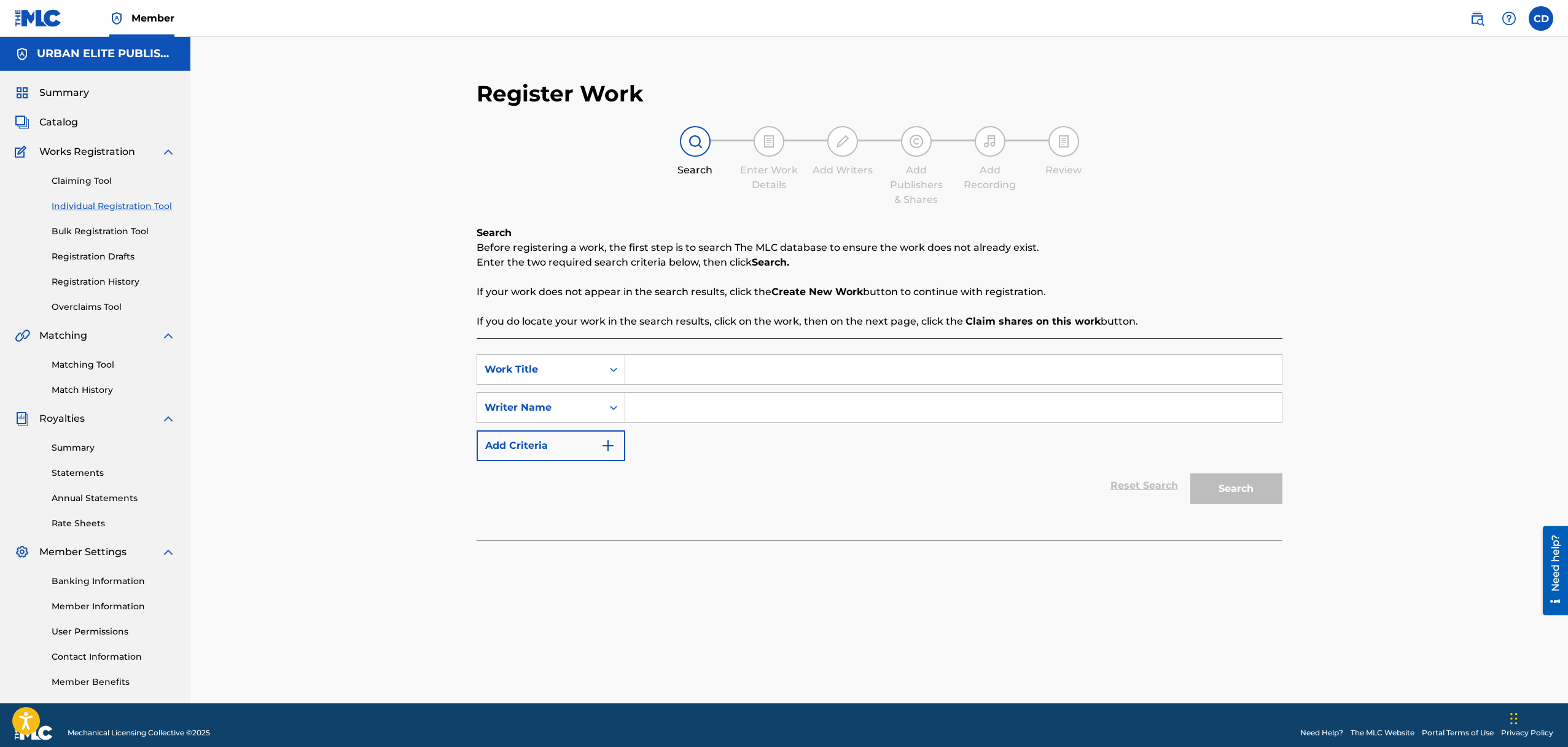
click at [58, 121] on span "Catalog" at bounding box center [58, 122] width 38 height 15
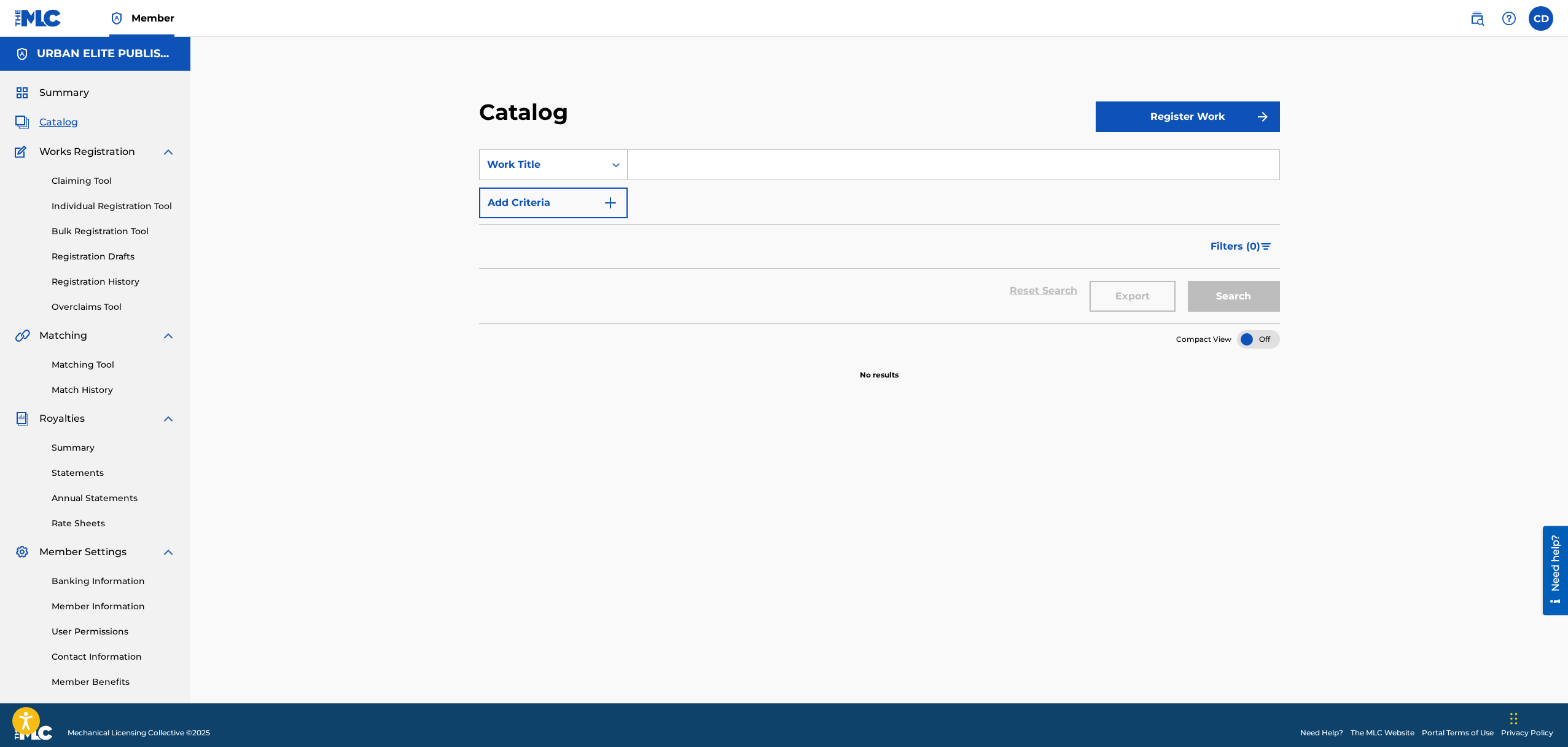
click at [1244, 117] on button "Register Work" at bounding box center [1188, 117] width 184 height 31
click at [1144, 158] on link "Individual" at bounding box center [1188, 156] width 184 height 29
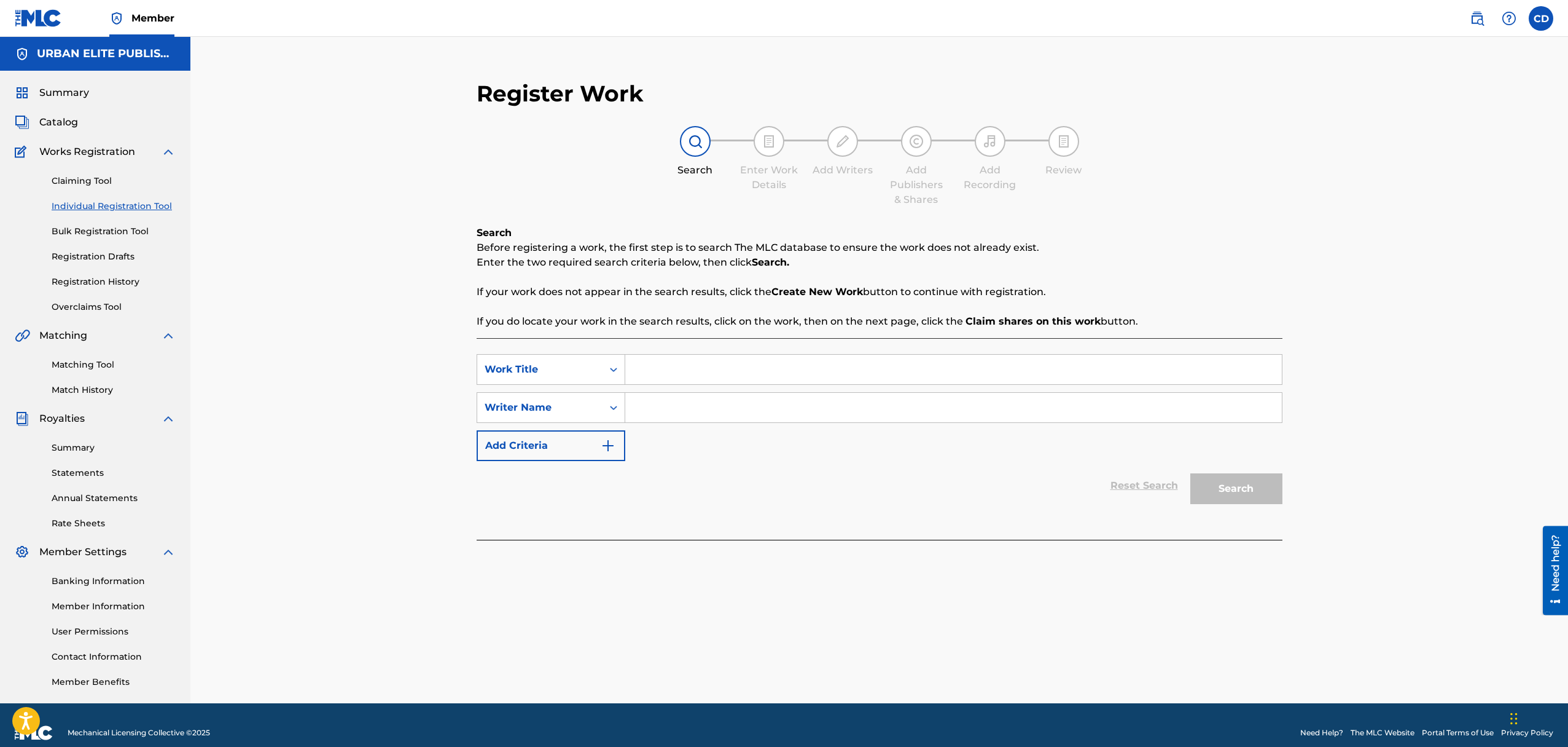
click at [671, 411] on input "Search Form" at bounding box center [953, 407] width 657 height 29
click at [614, 409] on icon "Search Form" at bounding box center [614, 408] width 13 height 13
click at [525, 445] on div "Writer IPI" at bounding box center [551, 438] width 147 height 31
click at [648, 405] on input "Search Form" at bounding box center [953, 407] width 657 height 29
paste input "502141025"
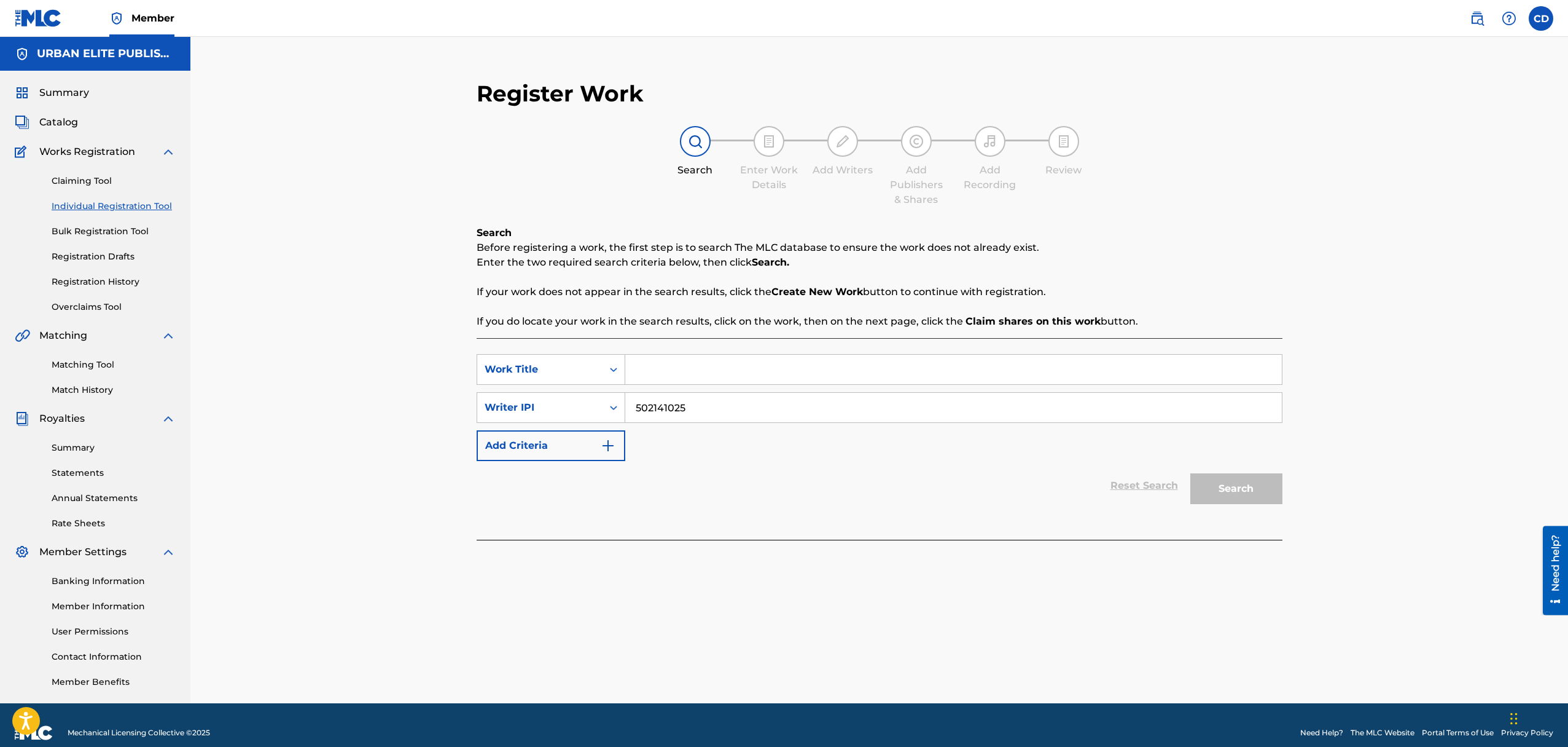
type input "502141025"
click at [1040, 459] on div "SearchWithCriteria006c7f8e-7297-4814-8709-7cd8be75ed28 Work Title SearchWithCri…" at bounding box center [879, 407] width 806 height 107
click at [1217, 484] on div "Search" at bounding box center [1233, 485] width 98 height 49
click at [708, 413] on input "502141025" at bounding box center [953, 407] width 657 height 29
click at [687, 372] on input "Search Form" at bounding box center [953, 369] width 657 height 29
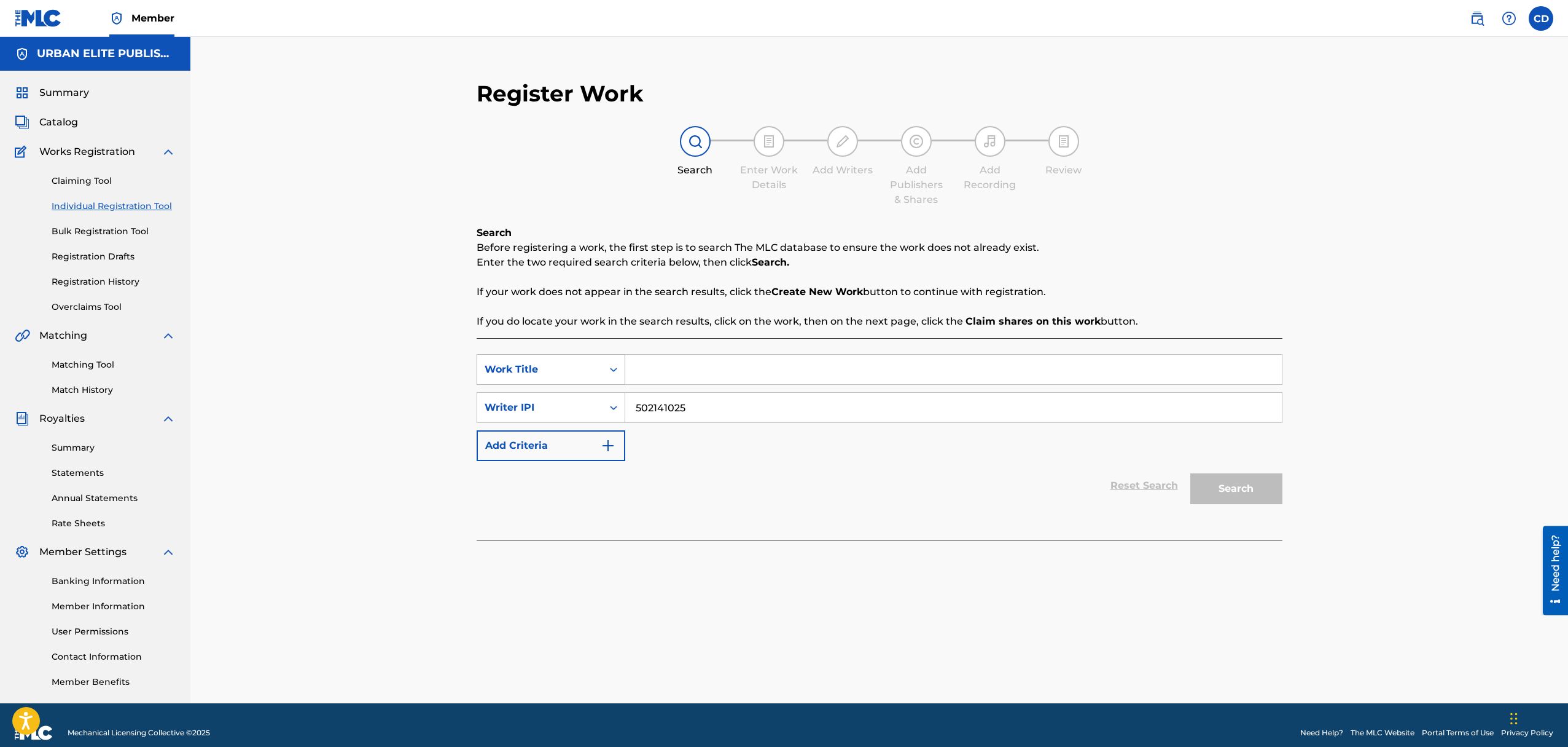
click at [608, 372] on icon "Search Form" at bounding box center [614, 369] width 13 height 13
click at [682, 496] on div "Reset Search Search" at bounding box center [879, 485] width 806 height 49
click at [87, 184] on link "Claiming Tool" at bounding box center [114, 181] width 124 height 13
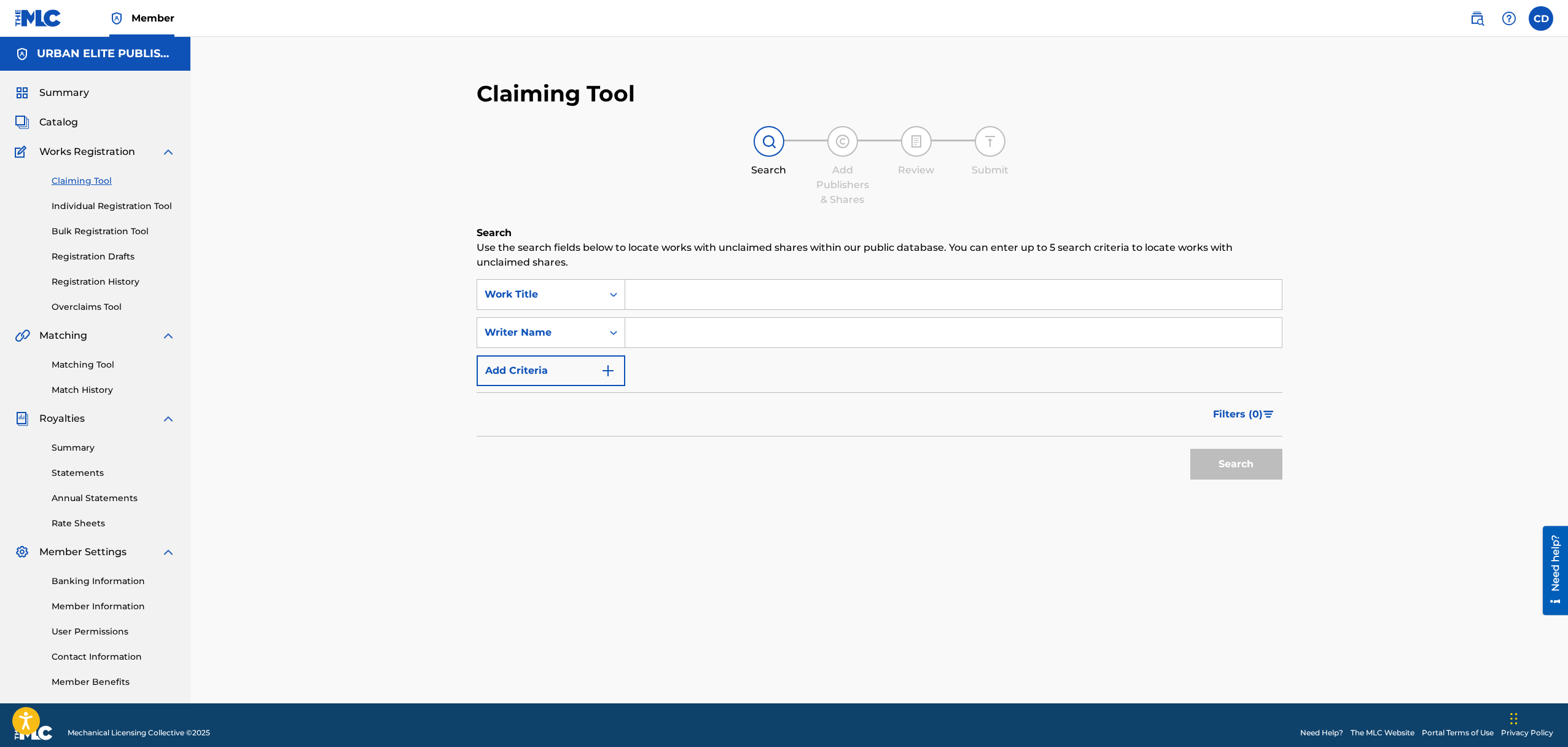
click at [104, 207] on link "Individual Registration Tool" at bounding box center [114, 206] width 124 height 13
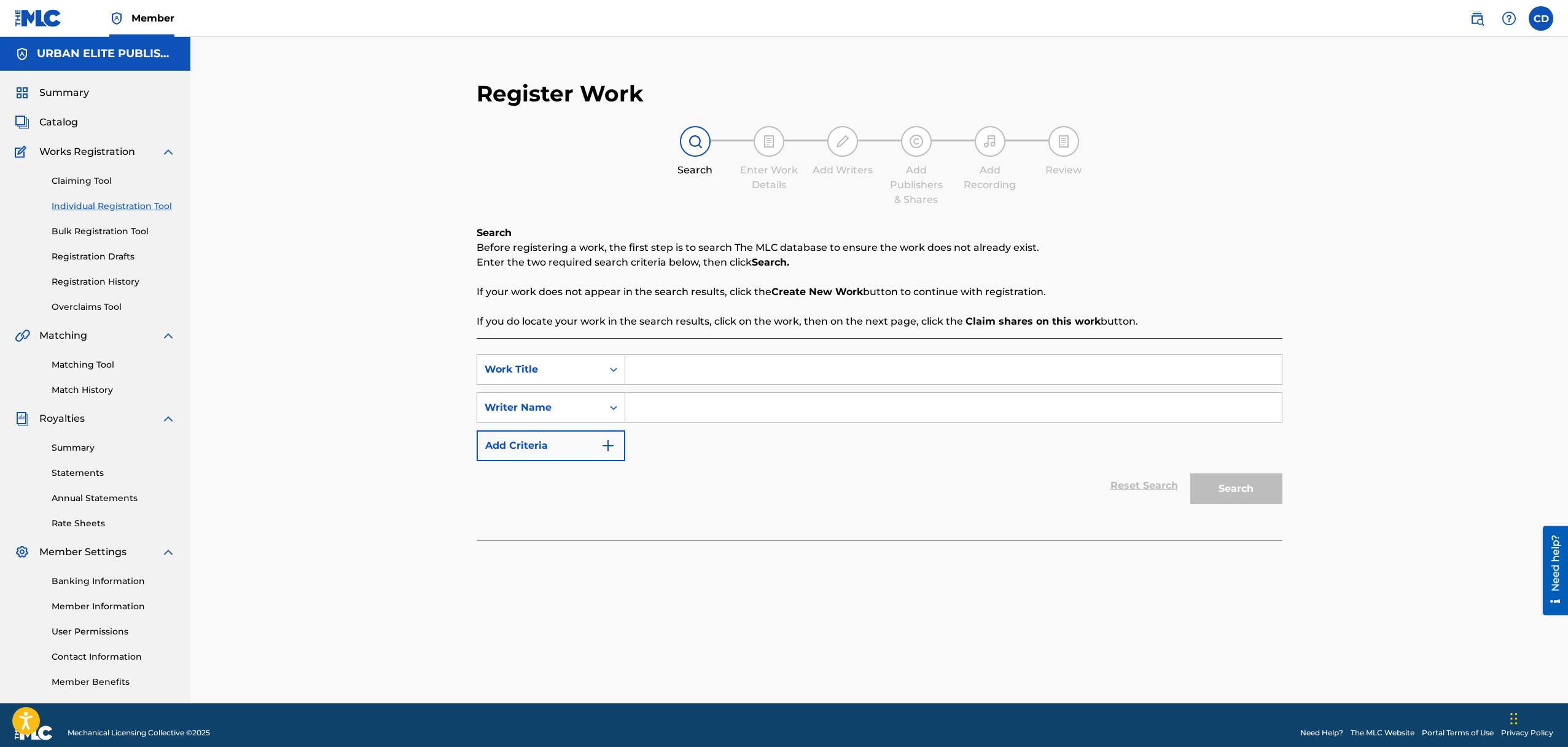
click at [105, 233] on link "Bulk Registration Tool" at bounding box center [114, 231] width 124 height 13
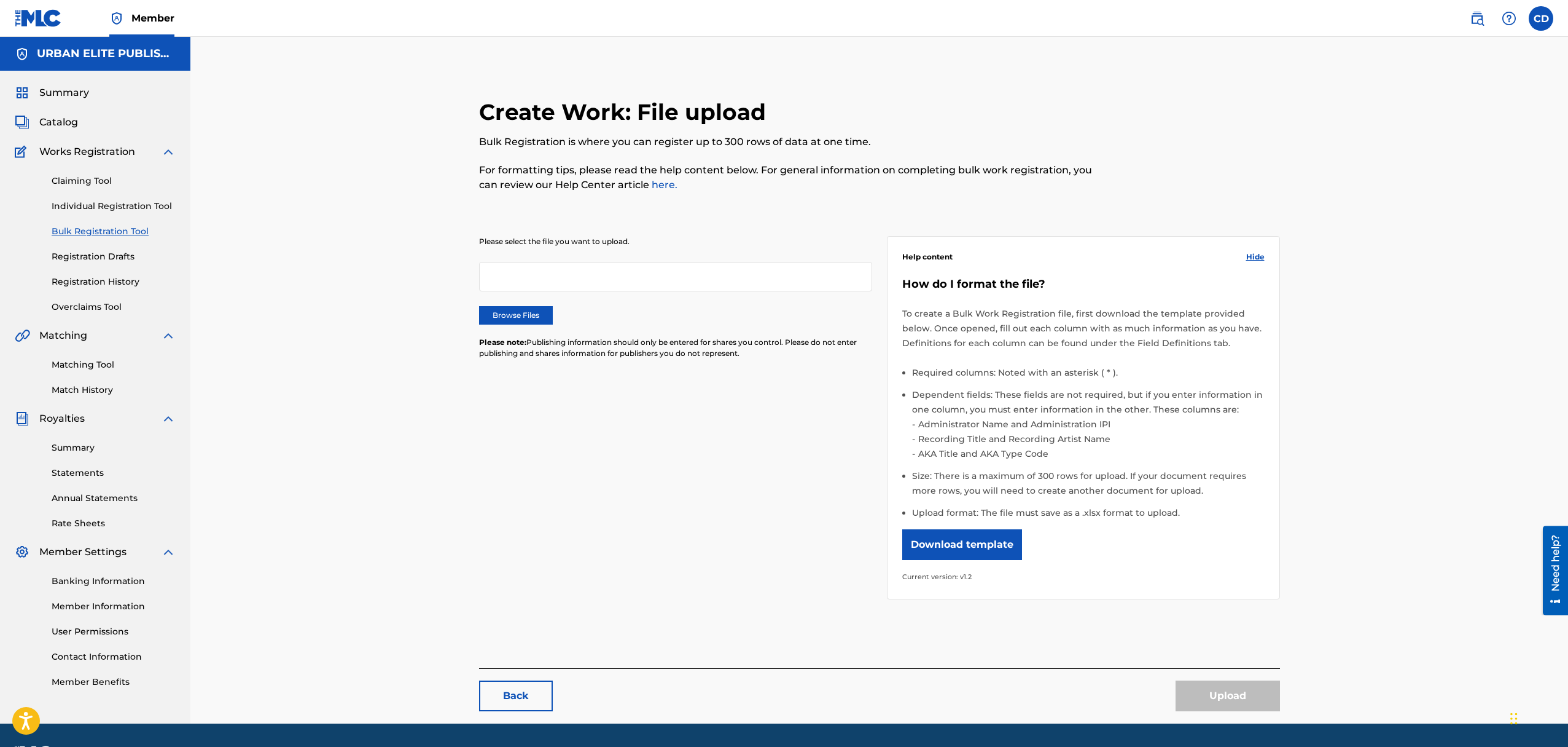
click at [558, 279] on div at bounding box center [675, 276] width 393 height 29
click at [535, 274] on div at bounding box center [675, 276] width 393 height 29
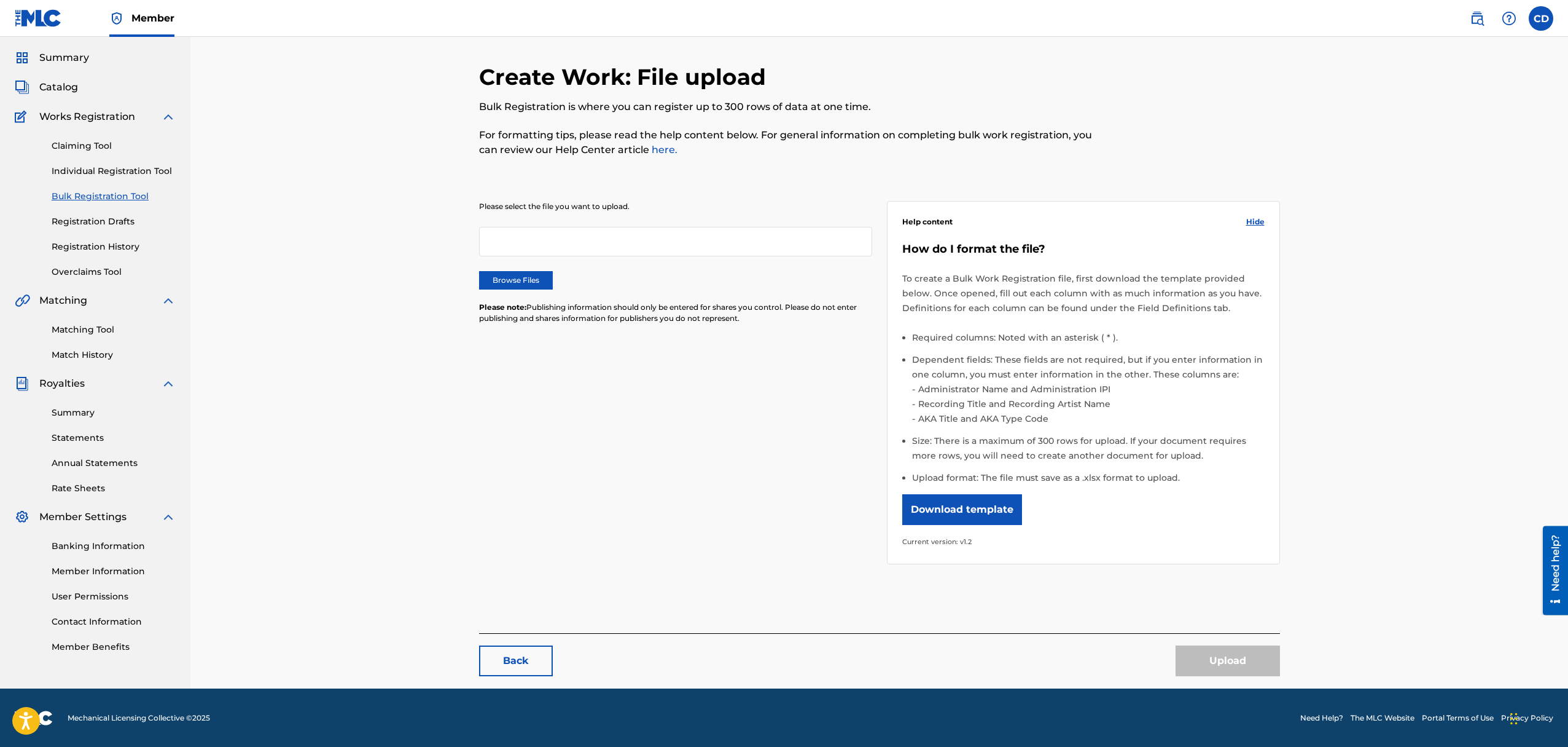
scroll to position [36, 0]
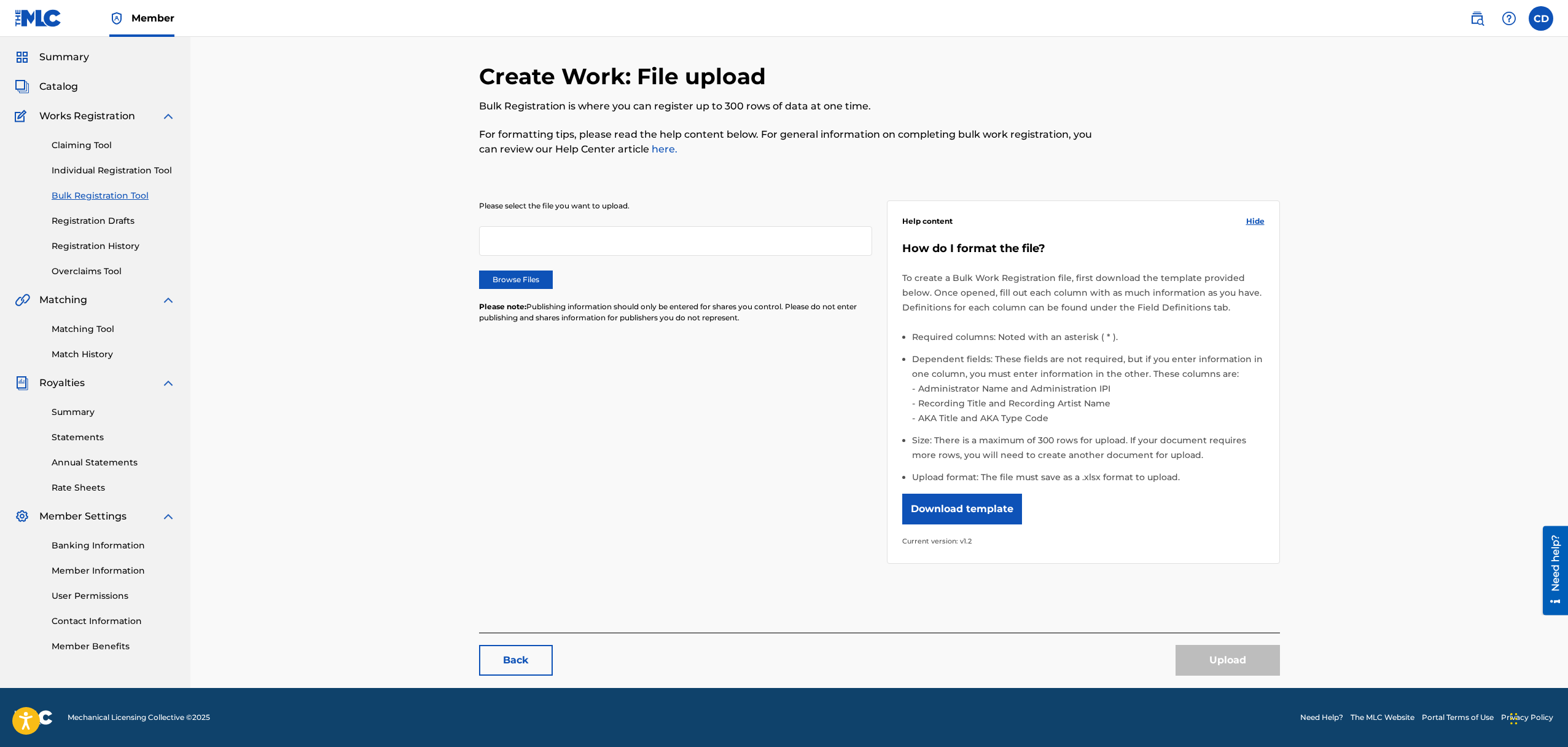
click at [96, 268] on link "Overclaims Tool" at bounding box center [114, 271] width 124 height 13
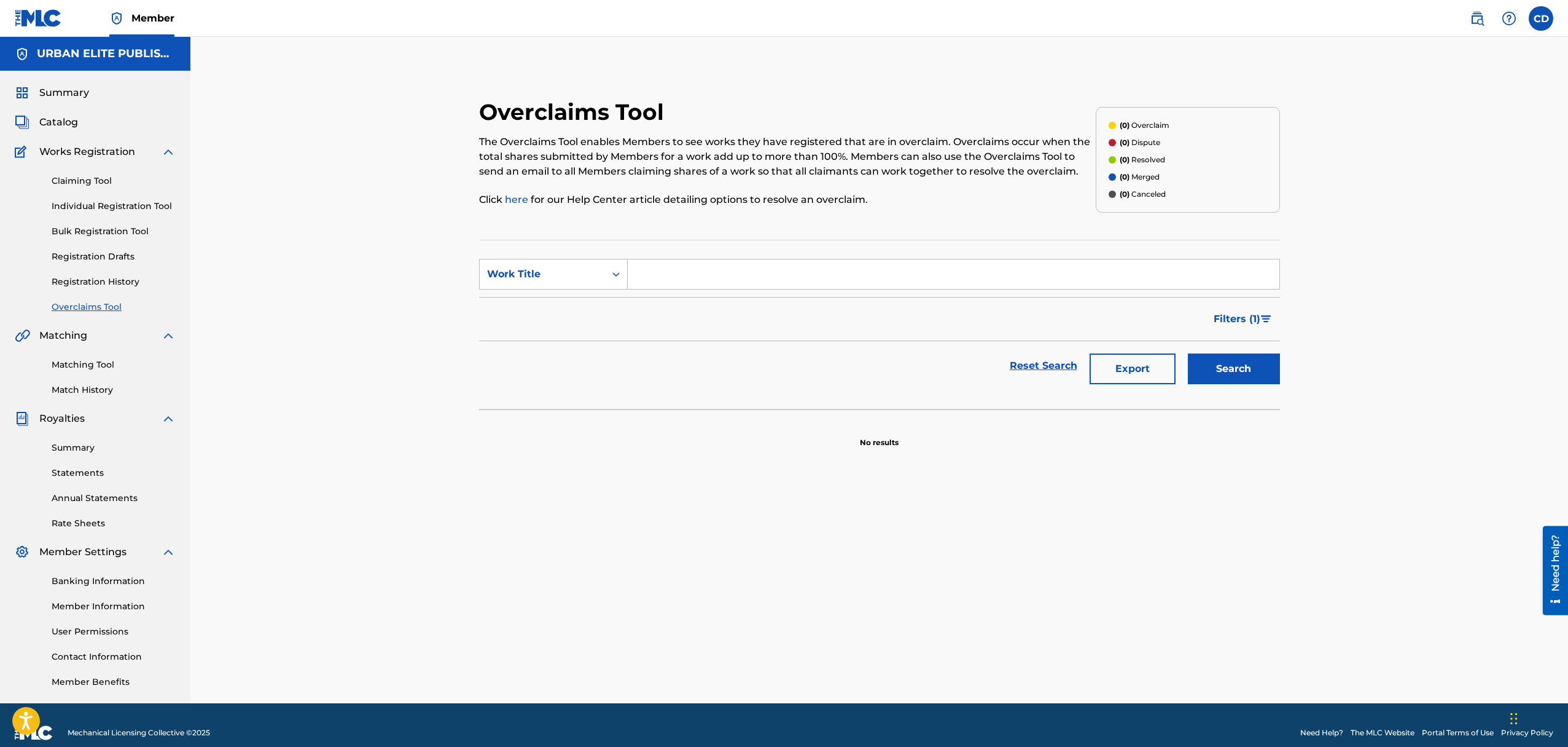
click at [100, 362] on link "Matching Tool" at bounding box center [114, 364] width 124 height 13
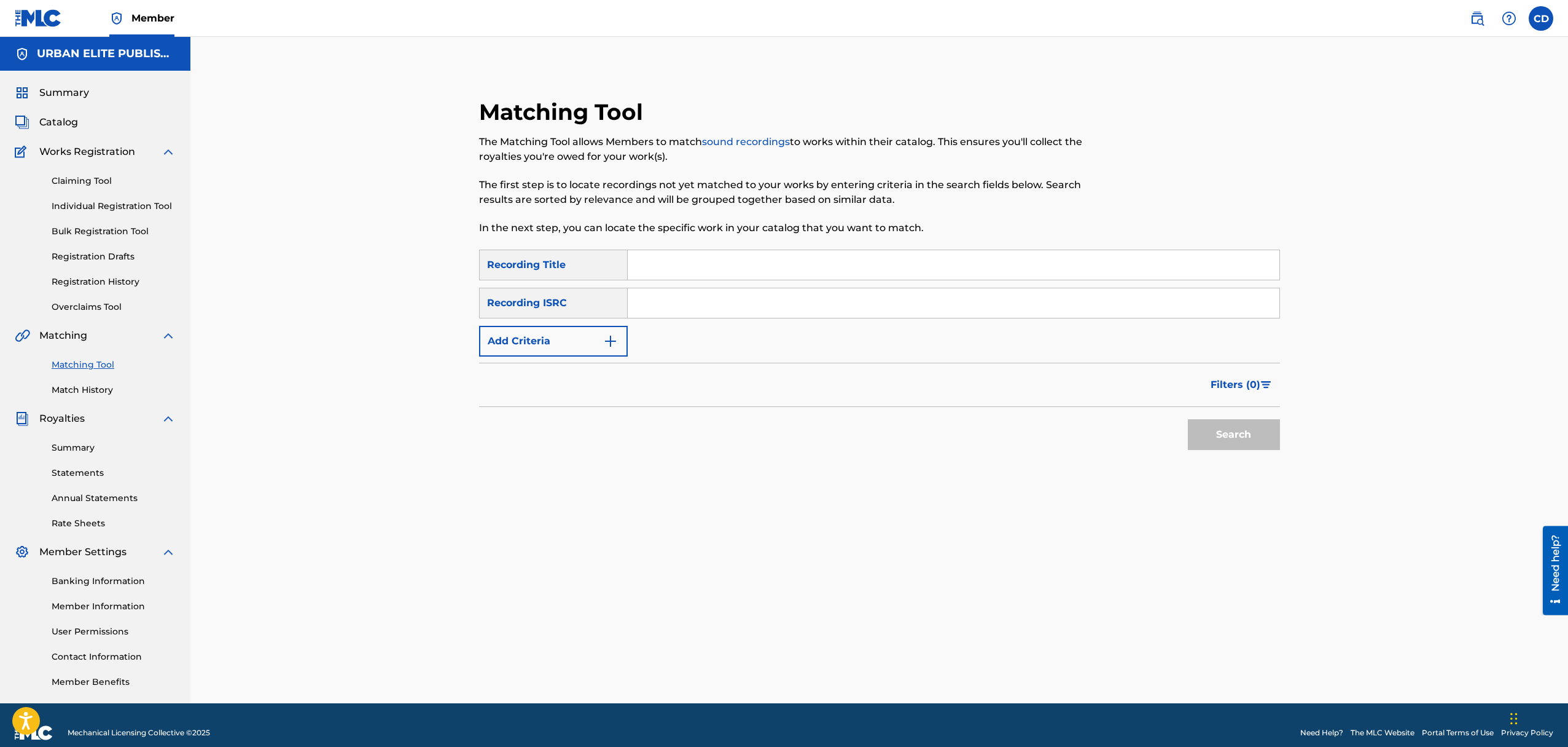
click at [664, 267] on input "Search Form" at bounding box center [954, 265] width 652 height 29
click at [62, 95] on span "Summary" at bounding box center [64, 92] width 50 height 15
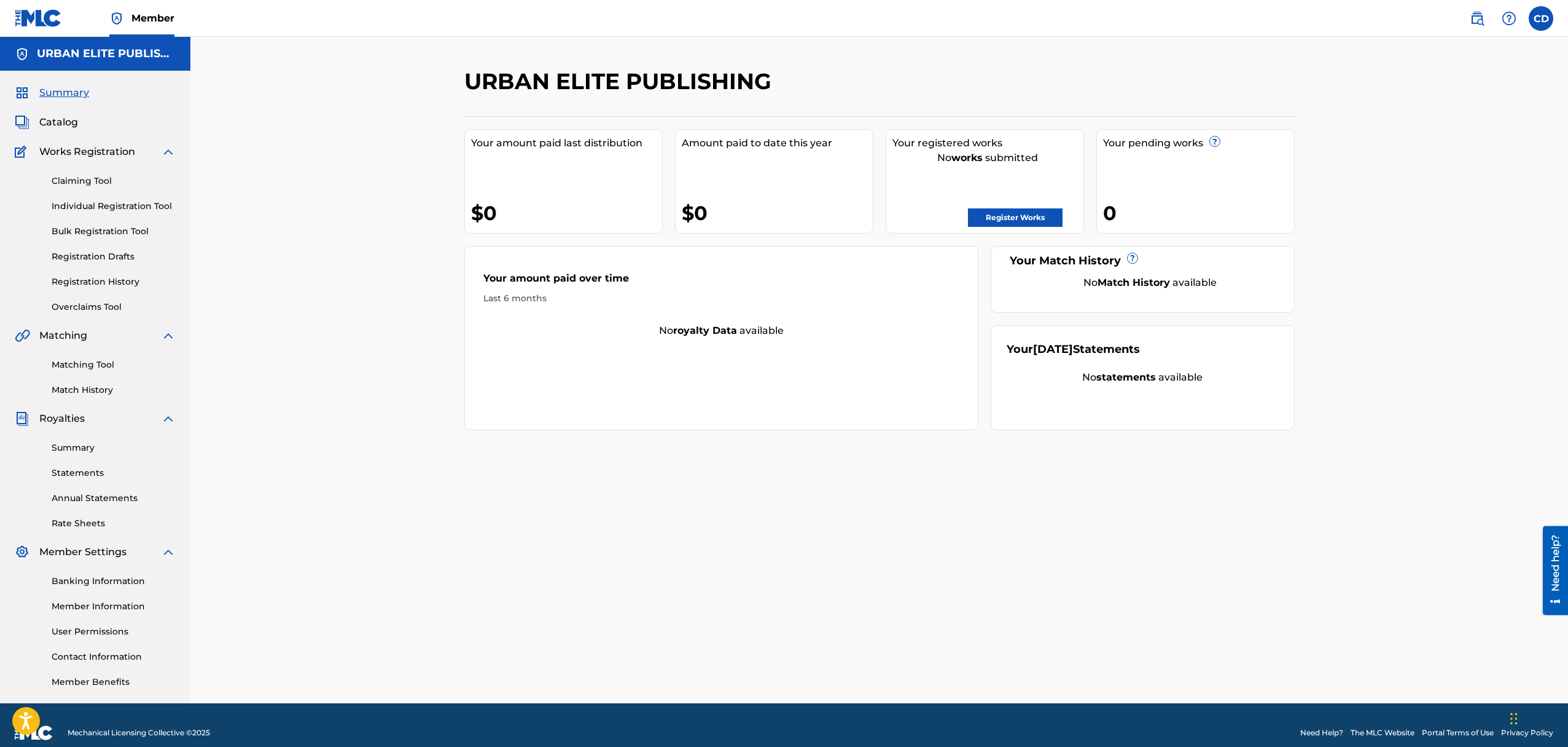
click at [1010, 219] on link "Register Works" at bounding box center [1015, 217] width 95 height 18
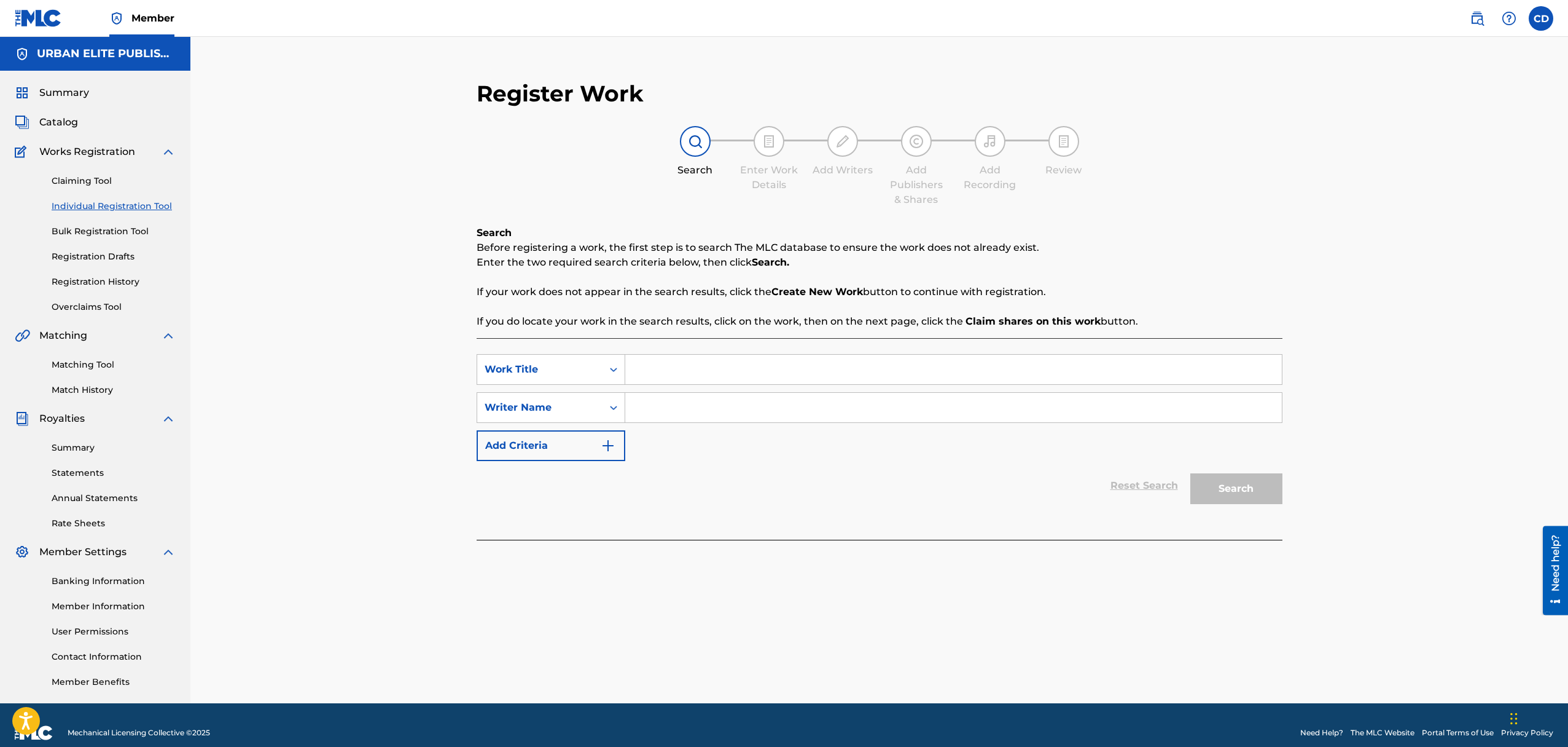
click at [668, 372] on input "Search Form" at bounding box center [953, 369] width 657 height 29
click at [616, 407] on icon "Search Form" at bounding box center [613, 407] width 8 height 4
click at [654, 405] on input "Search Form" at bounding box center [953, 407] width 657 height 29
click at [610, 409] on icon "Search Form" at bounding box center [614, 408] width 13 height 13
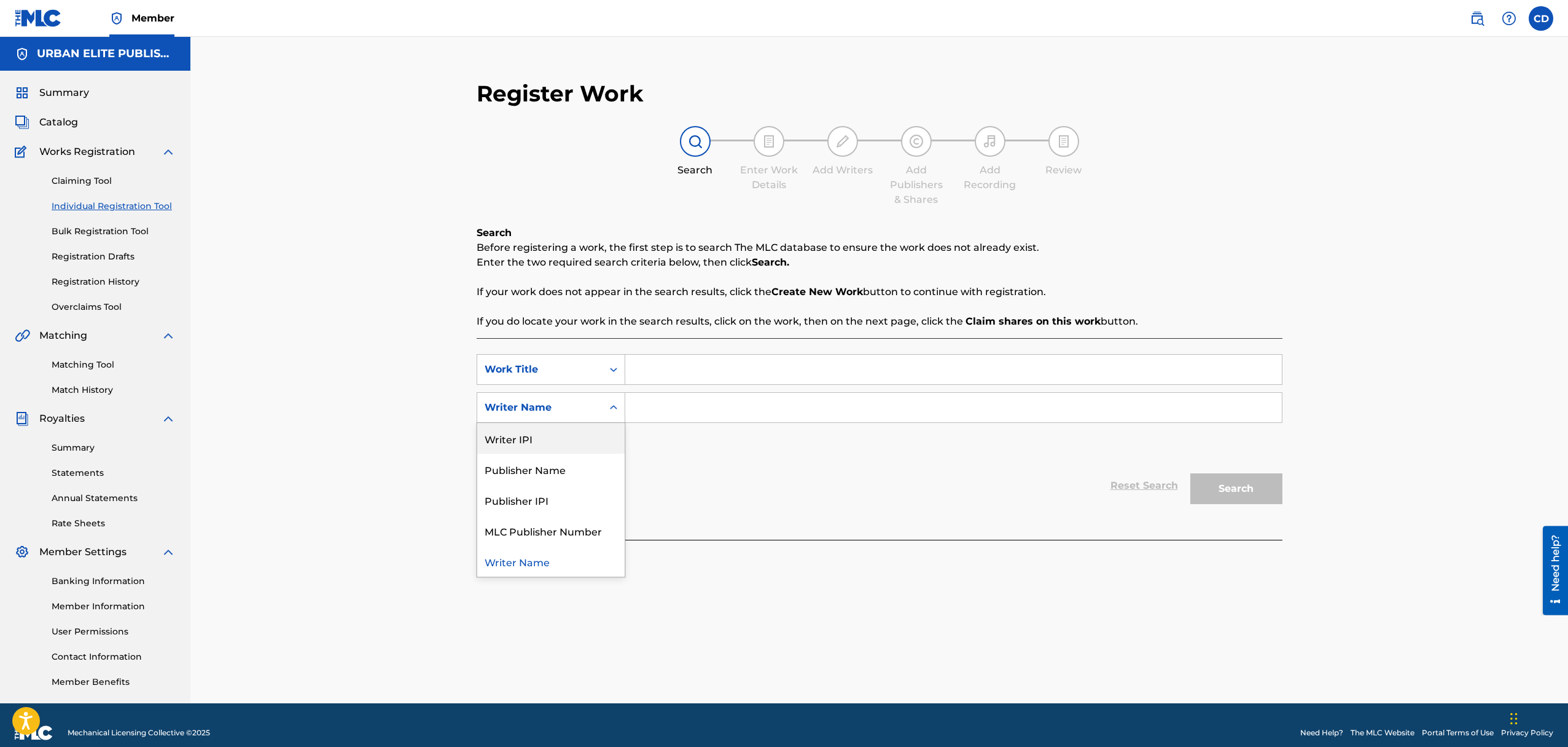
click at [589, 444] on div "Writer IPI" at bounding box center [551, 438] width 147 height 31
click at [666, 406] on input "Search Form" at bounding box center [953, 407] width 657 height 29
paste input "502141025"
type input "502141025"
click at [673, 450] on div "SearchWithCriteria006c7f8e-7297-4814-8709-7cd8be75ed28 Work Title SearchWithCri…" at bounding box center [879, 407] width 806 height 107
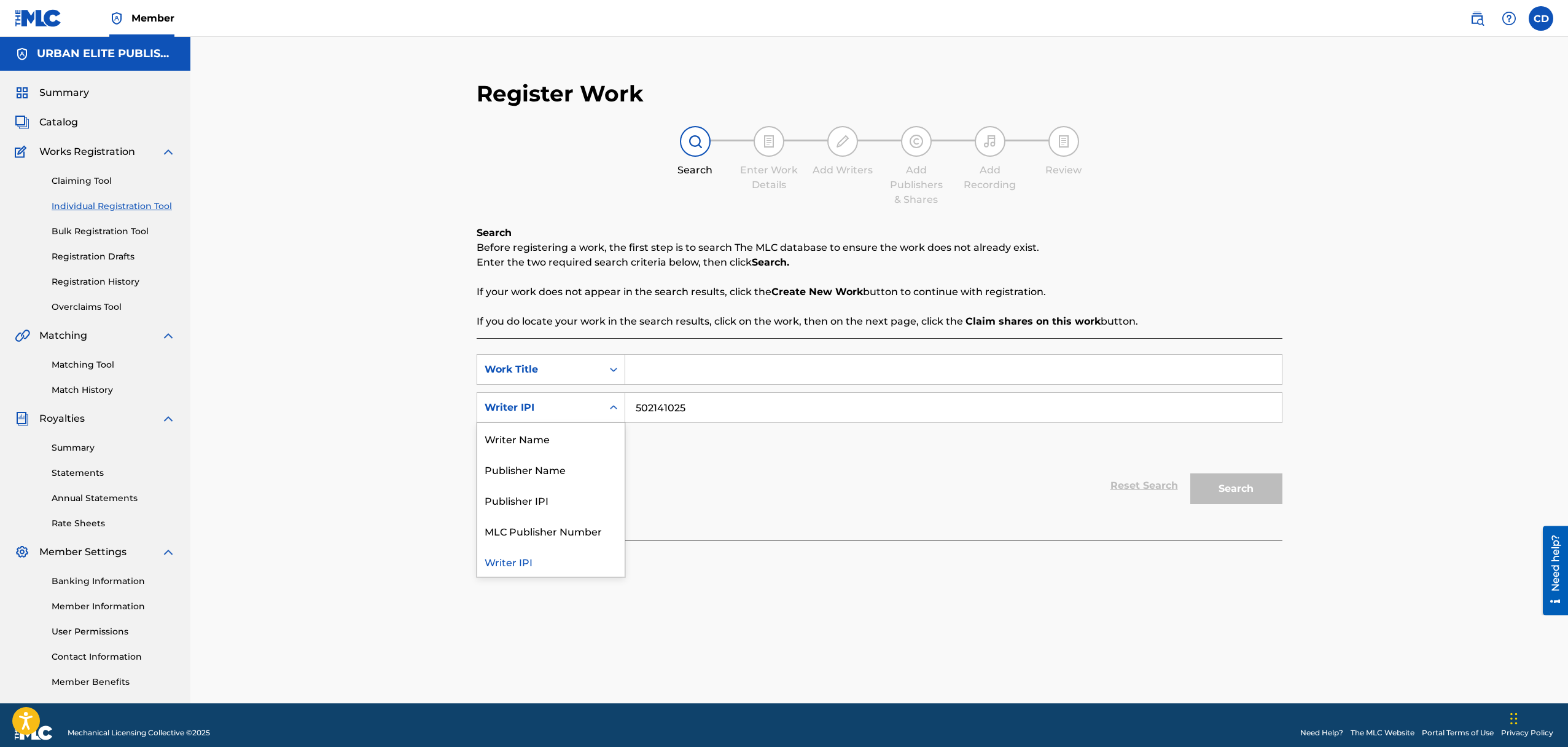
click at [613, 408] on icon "Search Form" at bounding box center [614, 408] width 13 height 13
click at [662, 434] on div "SearchWithCriteria006c7f8e-7297-4814-8709-7cd8be75ed28 Work Title SearchWithCri…" at bounding box center [879, 407] width 806 height 107
click at [681, 374] on input "Search Form" at bounding box center [953, 369] width 657 height 29
paste input "In My Head"
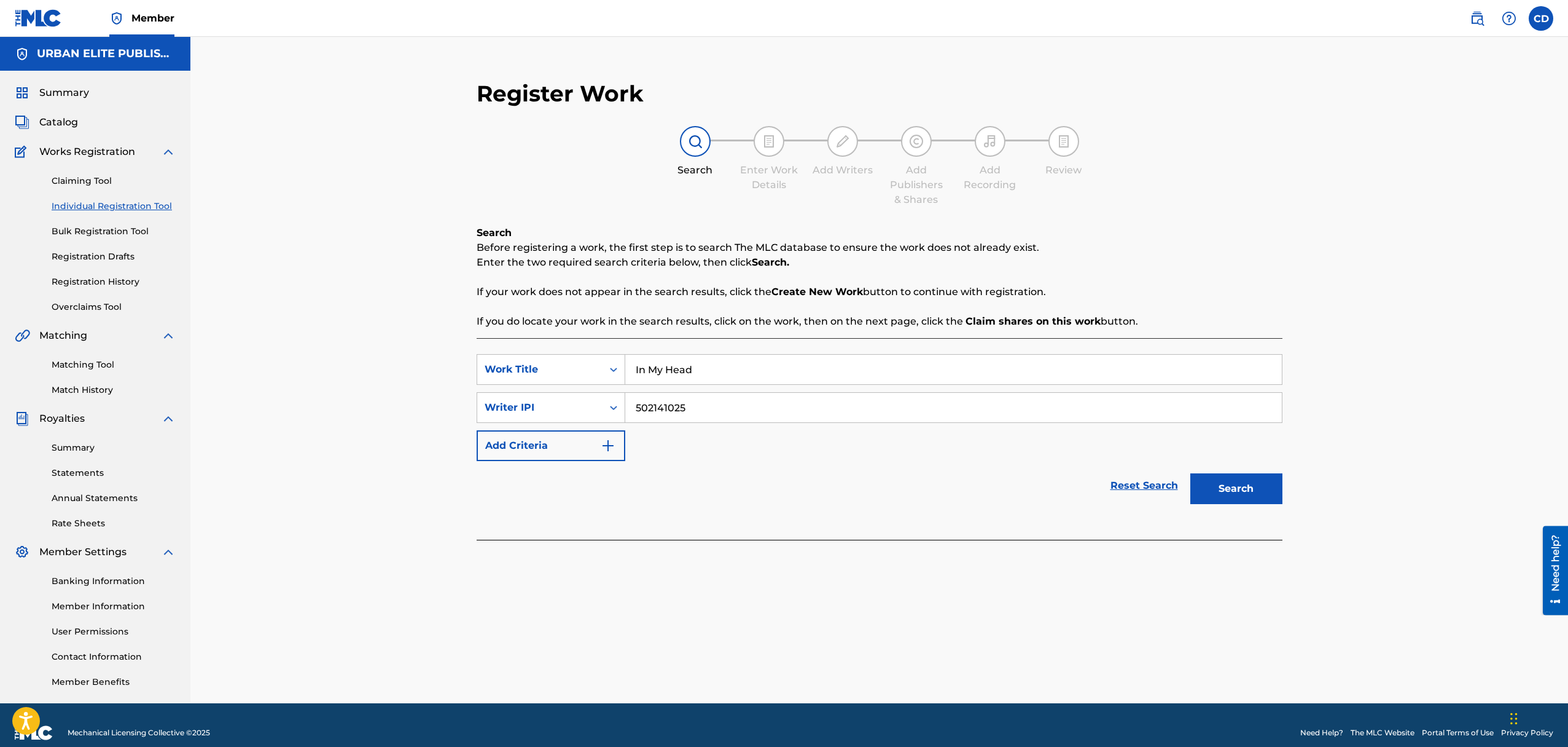
type input "In My Head"
click at [1227, 490] on button "Search" at bounding box center [1237, 489] width 92 height 31
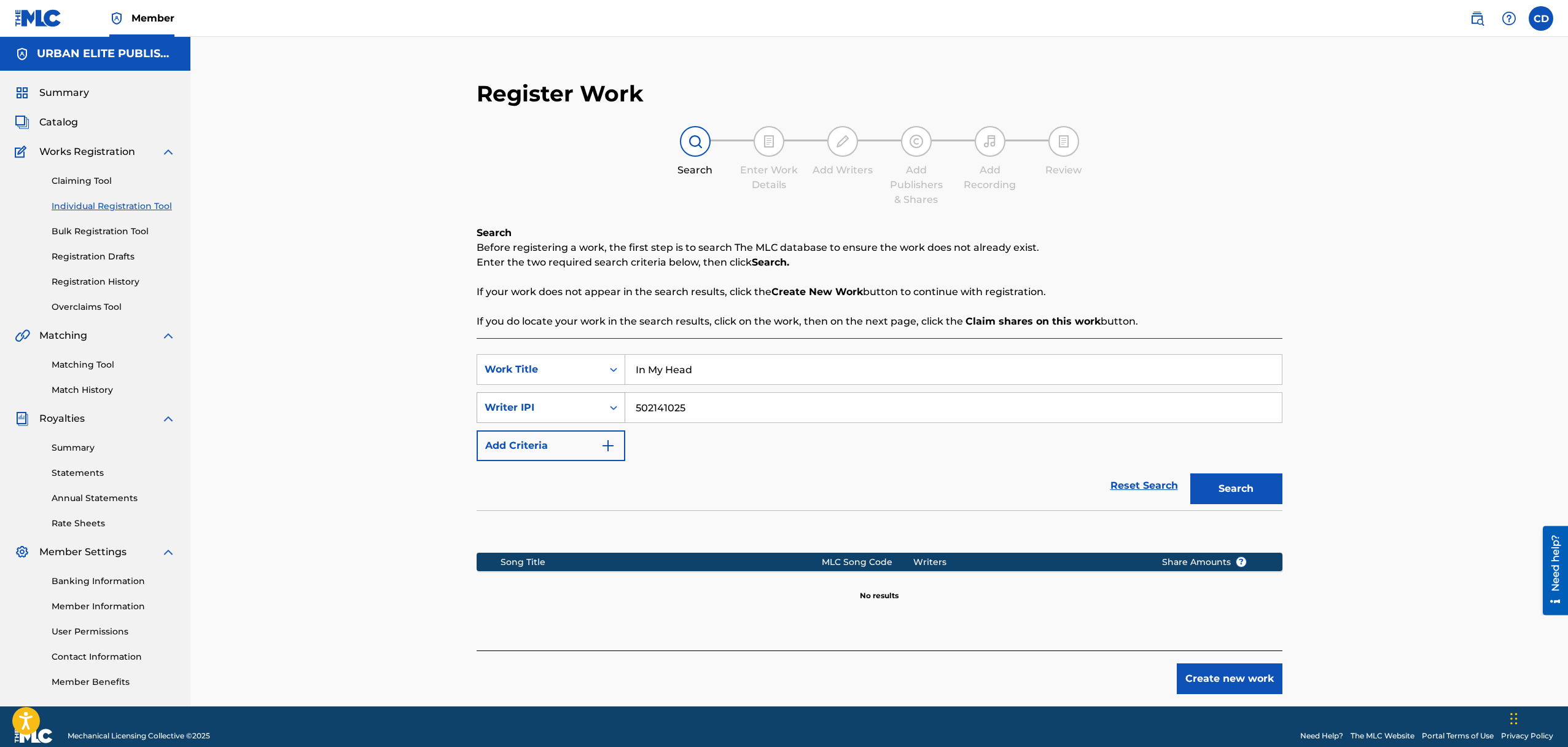
drag, startPoint x: 724, startPoint y: 408, endPoint x: 613, endPoint y: 406, distance: 111.0
click at [613, 406] on div "SearchWithCriteria53aee842-b223-44d2-b023-e433156c56bb Writer IPI 502141025" at bounding box center [879, 408] width 806 height 31
click at [1156, 459] on div "SearchWithCriteria006c7f8e-7297-4814-8709-7cd8be75ed28 Work Title In My Head Se…" at bounding box center [879, 407] width 806 height 107
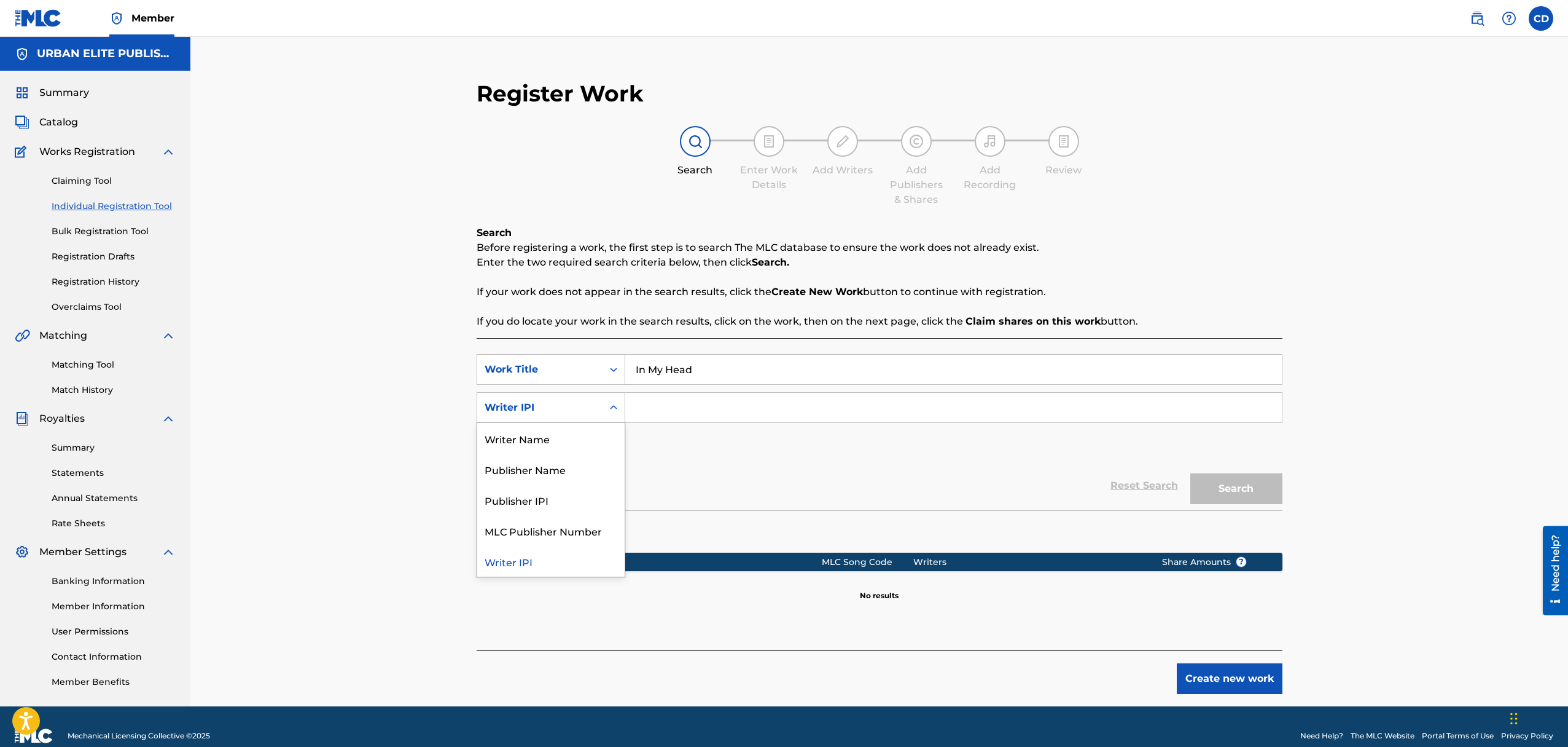
click at [617, 406] on icon "Search Form" at bounding box center [614, 408] width 13 height 13
click at [570, 468] on div "Publisher Name" at bounding box center [551, 469] width 147 height 31
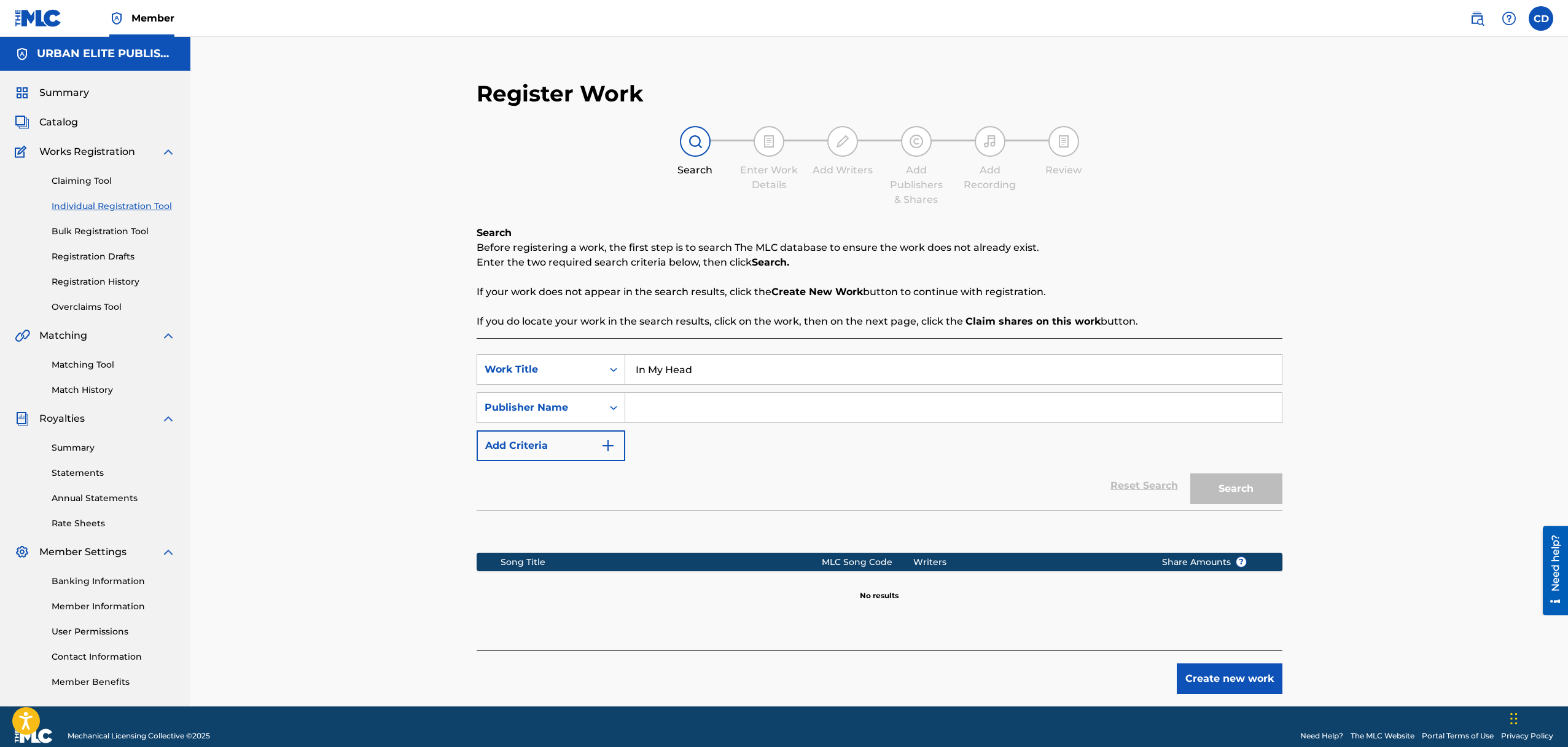
click at [653, 408] on input "Search Form" at bounding box center [953, 407] width 657 height 29
type input "Urban Elite Publishing"
click at [1229, 487] on button "Search" at bounding box center [1237, 489] width 92 height 31
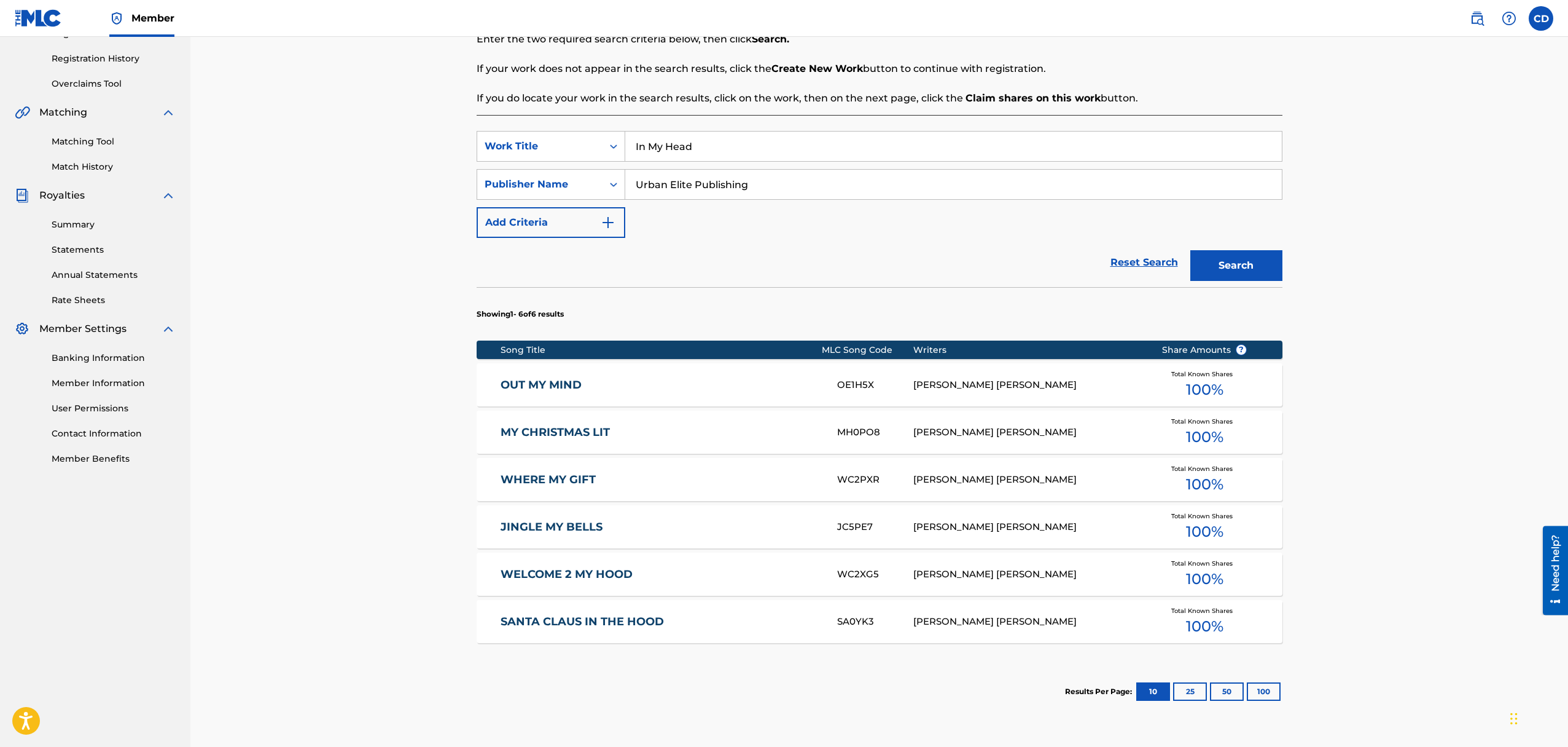
scroll to position [225, 0]
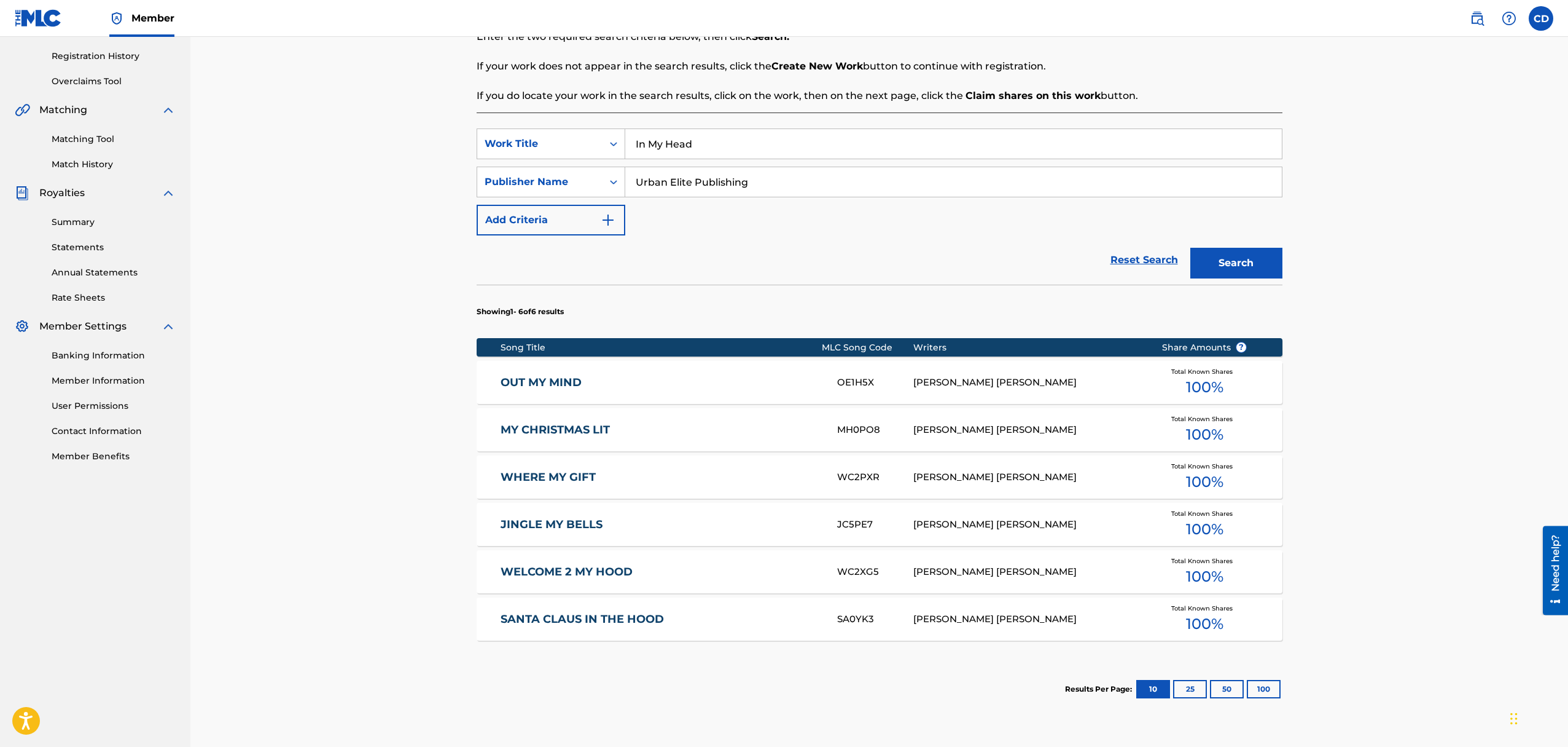
click at [1274, 688] on button "100" at bounding box center [1264, 689] width 33 height 18
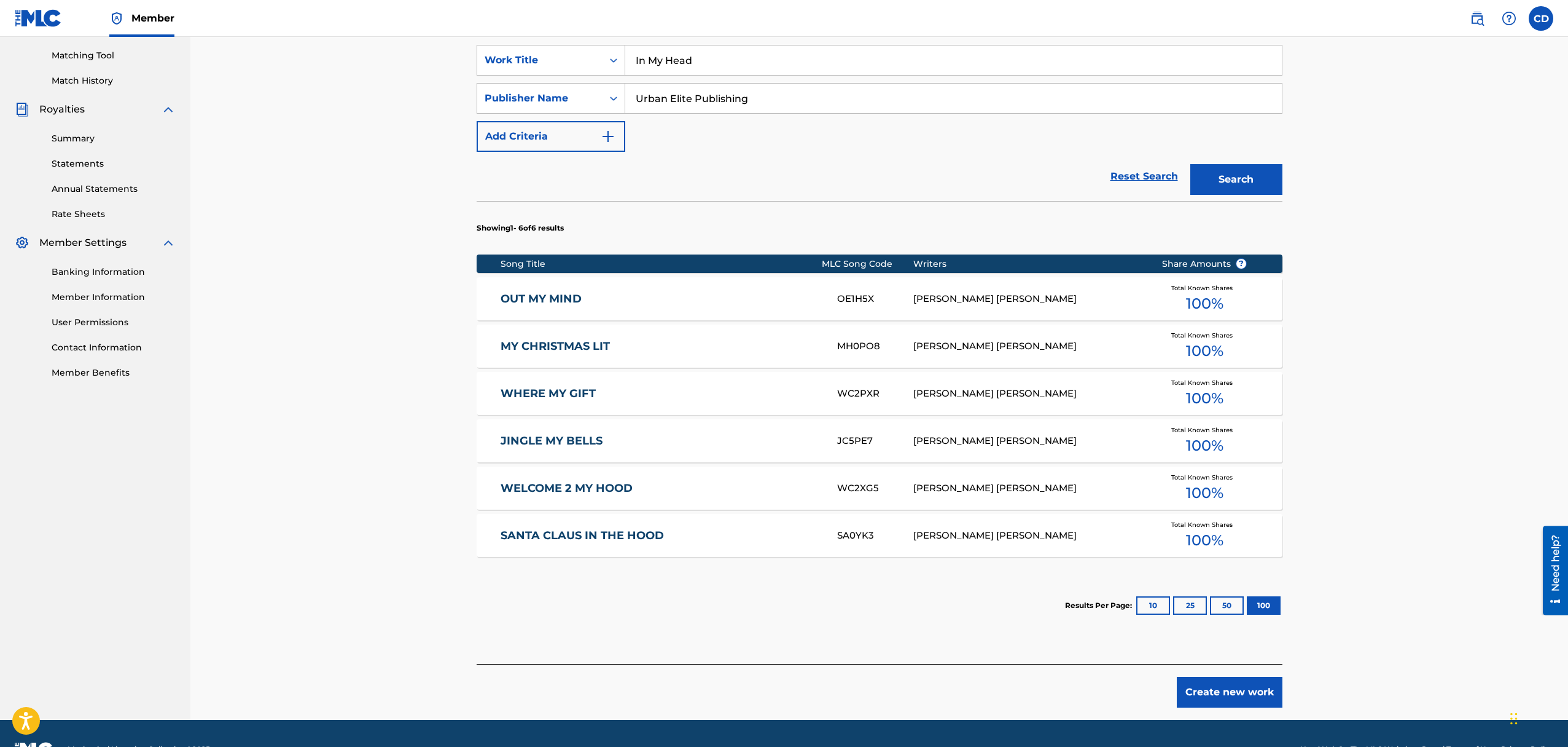
scroll to position [341, 0]
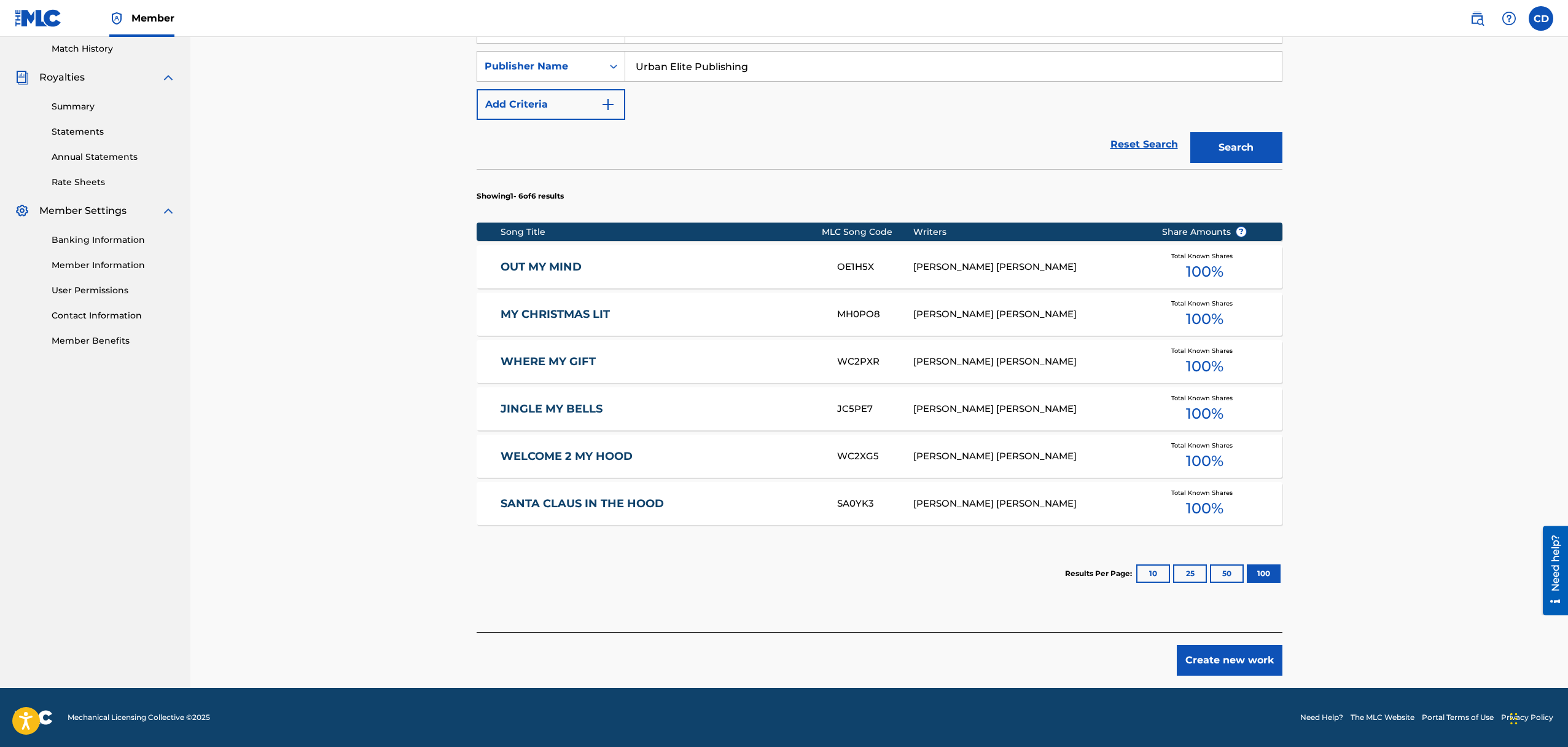
click at [581, 265] on link "OUT MY MIND" at bounding box center [660, 267] width 320 height 14
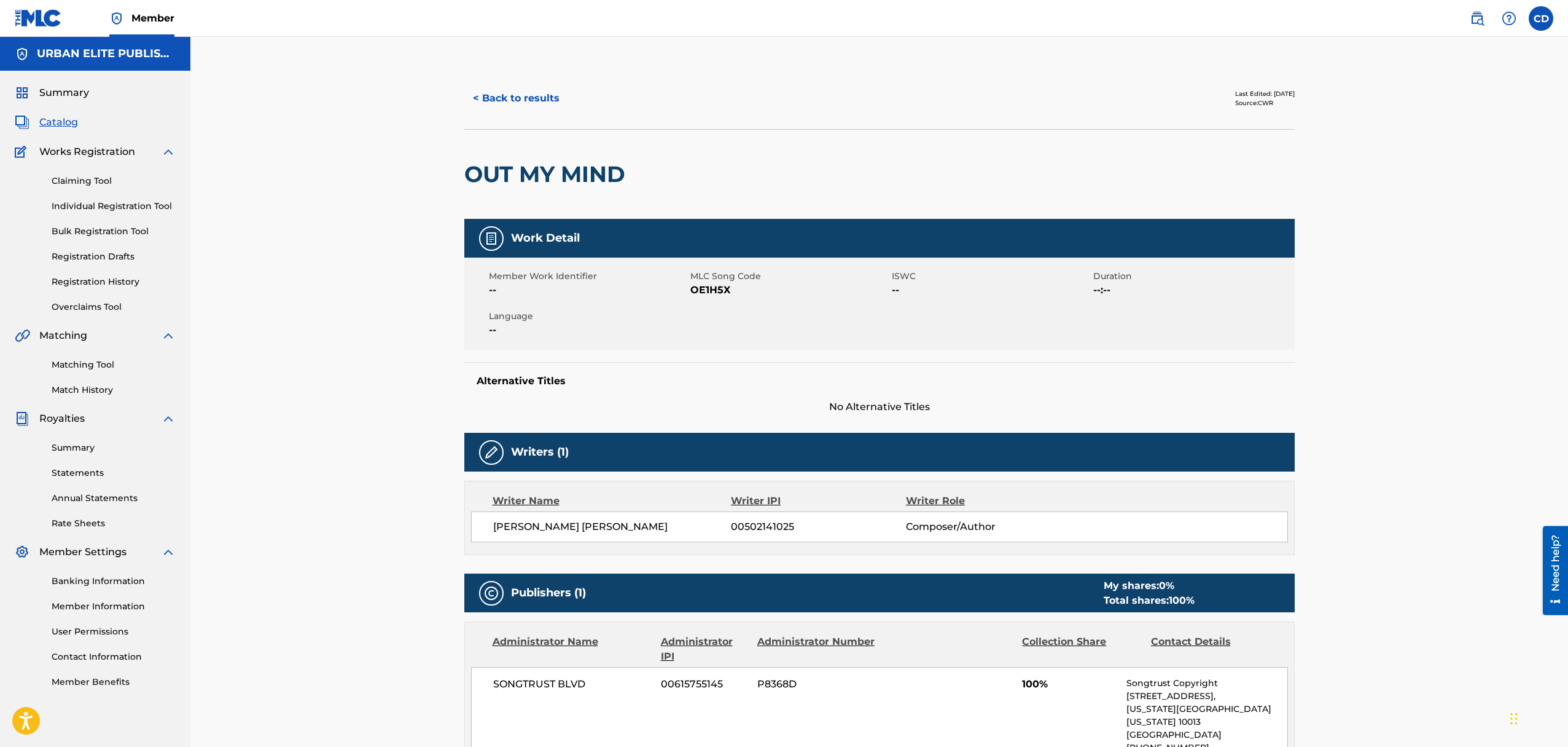
click at [520, 100] on button "< Back to results" at bounding box center [516, 98] width 104 height 31
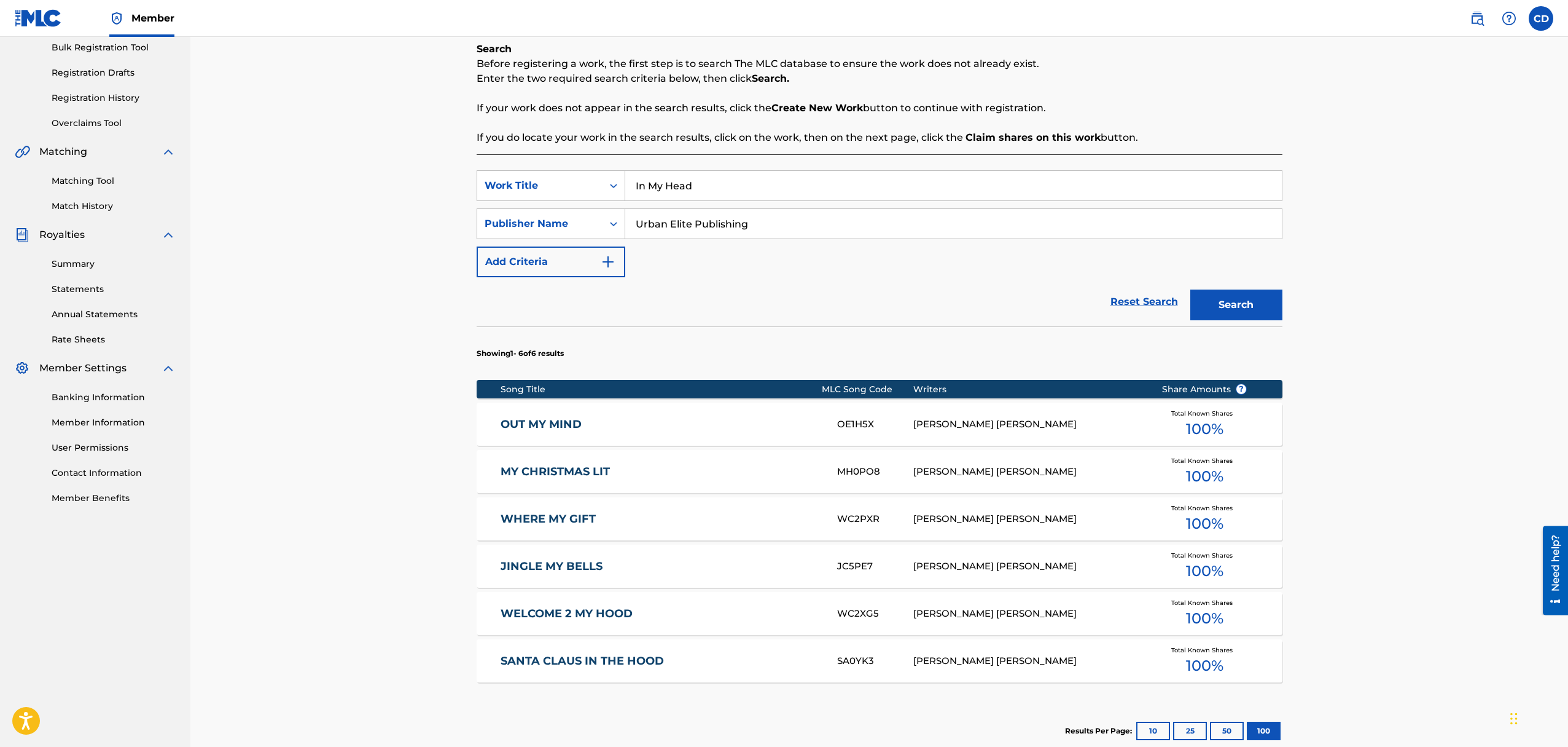
scroll to position [187, 0]
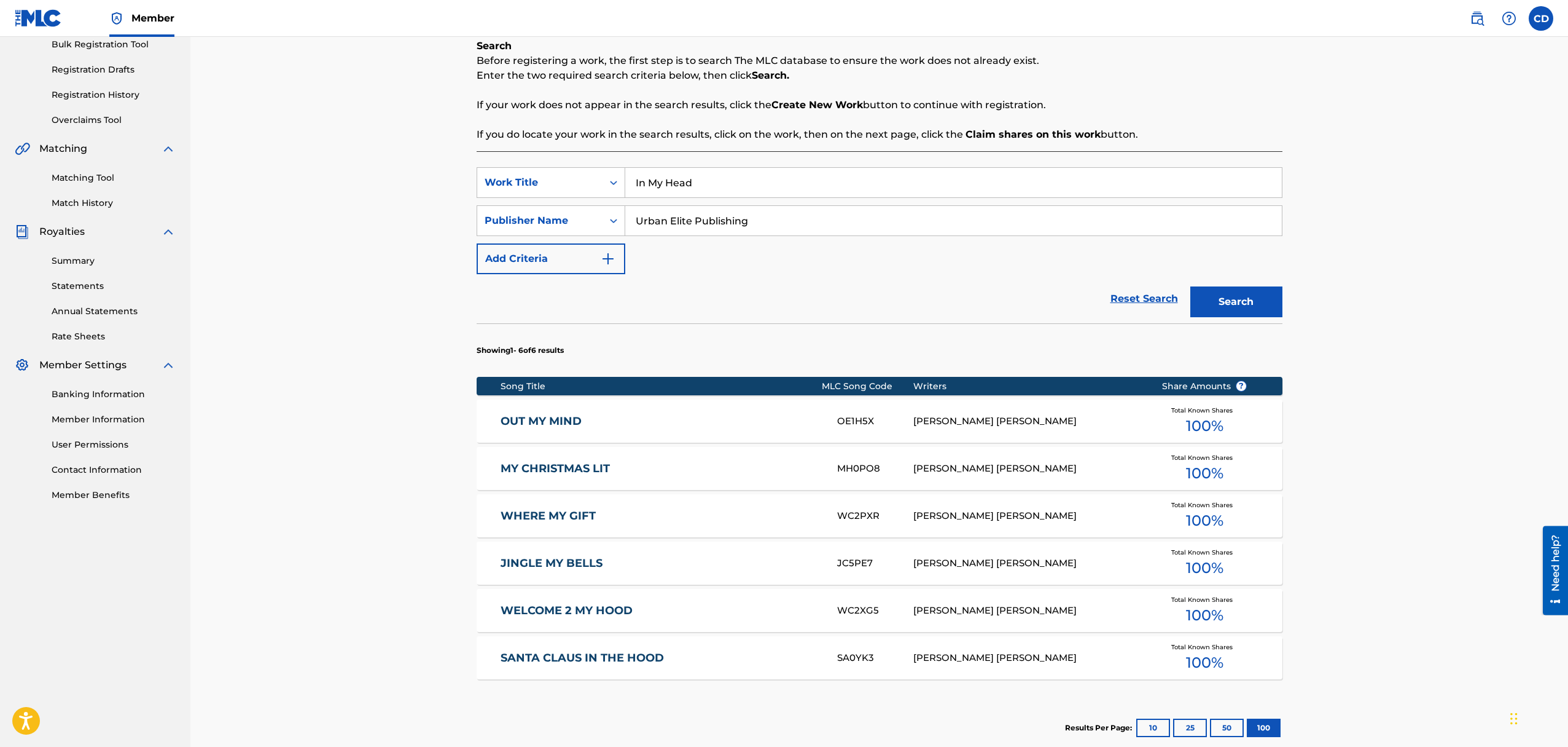
click at [552, 467] on link "MY CHRISTMAS LIT" at bounding box center [660, 468] width 320 height 14
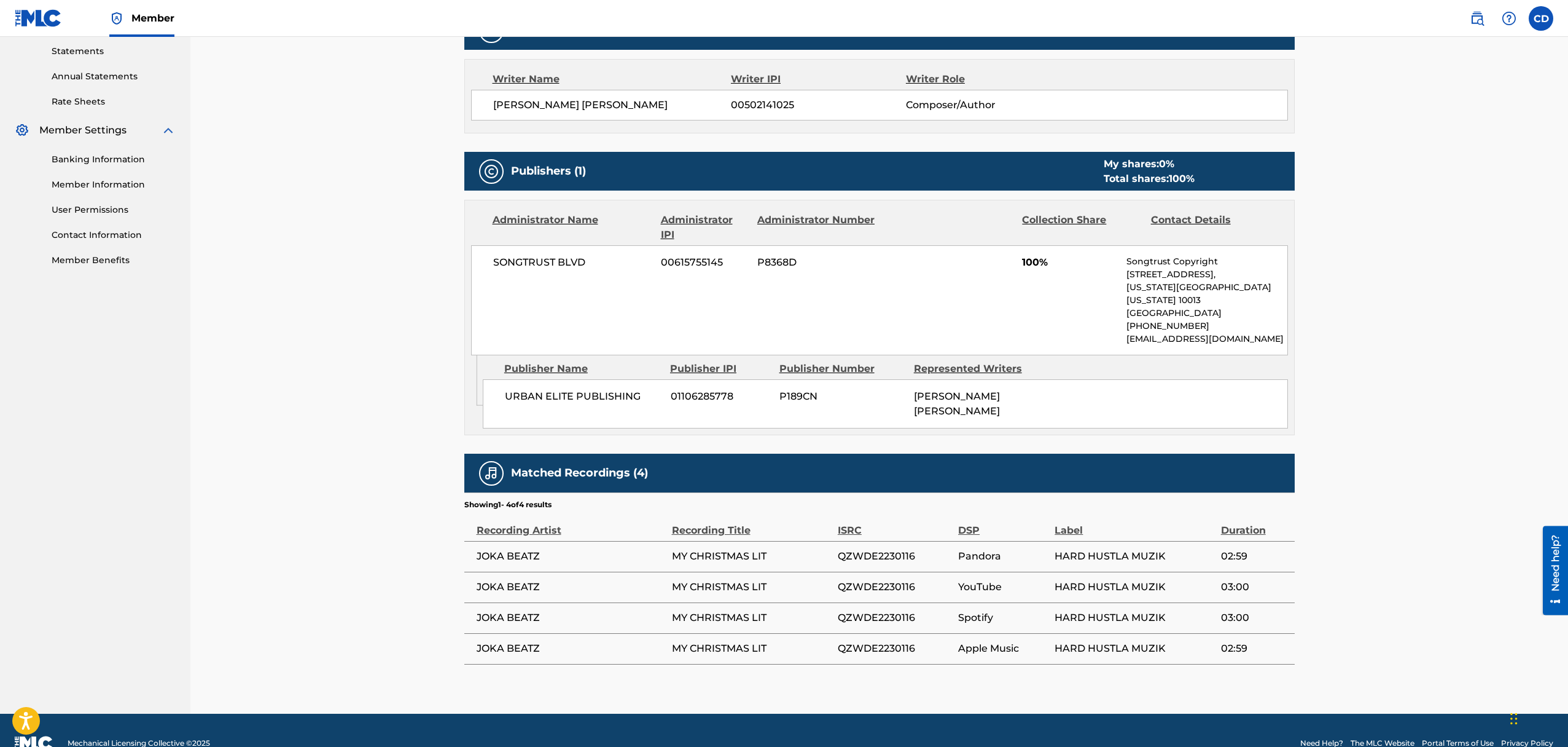
scroll to position [423, 0]
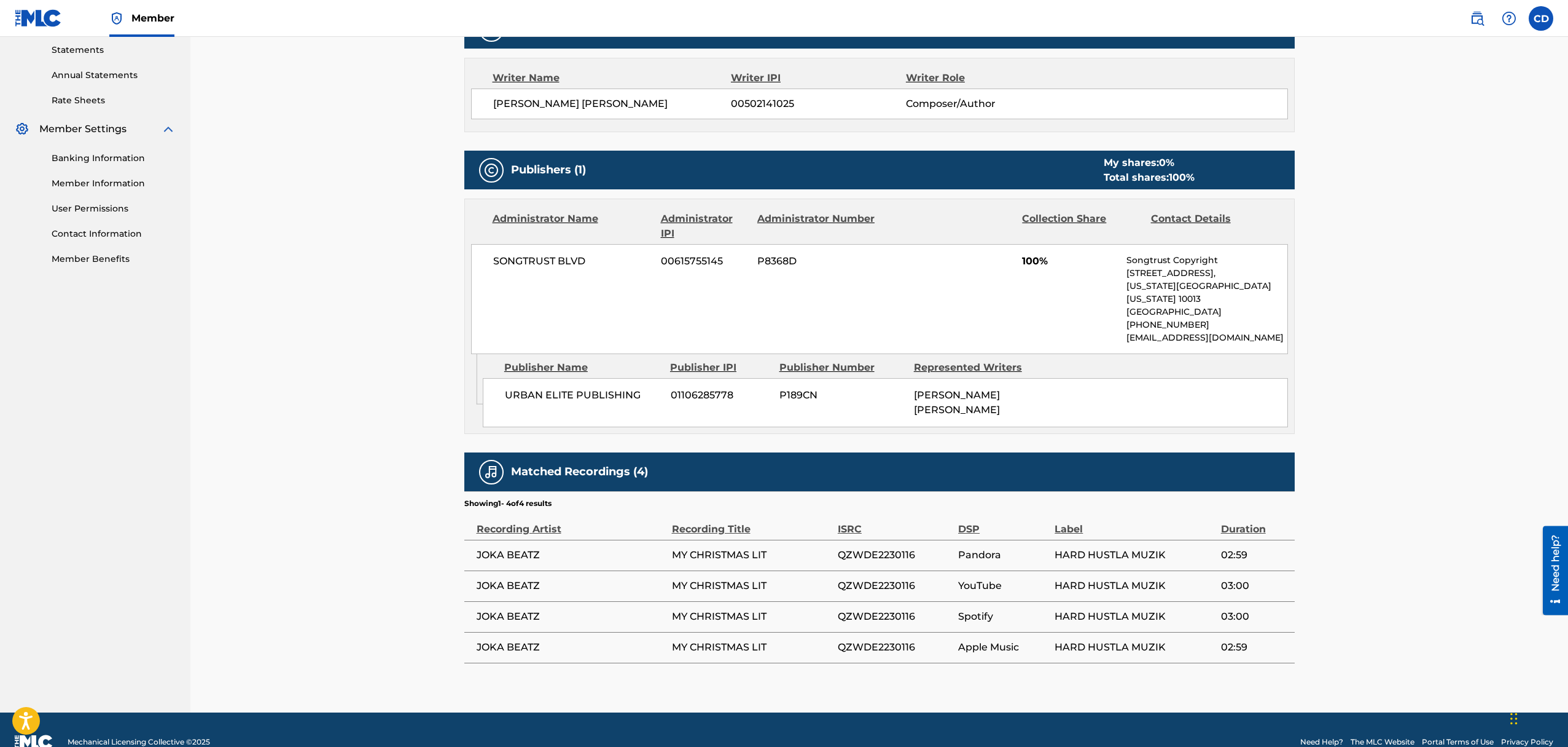
click at [597, 464] on h5 "Matched Recordings (4)" at bounding box center [579, 471] width 137 height 14
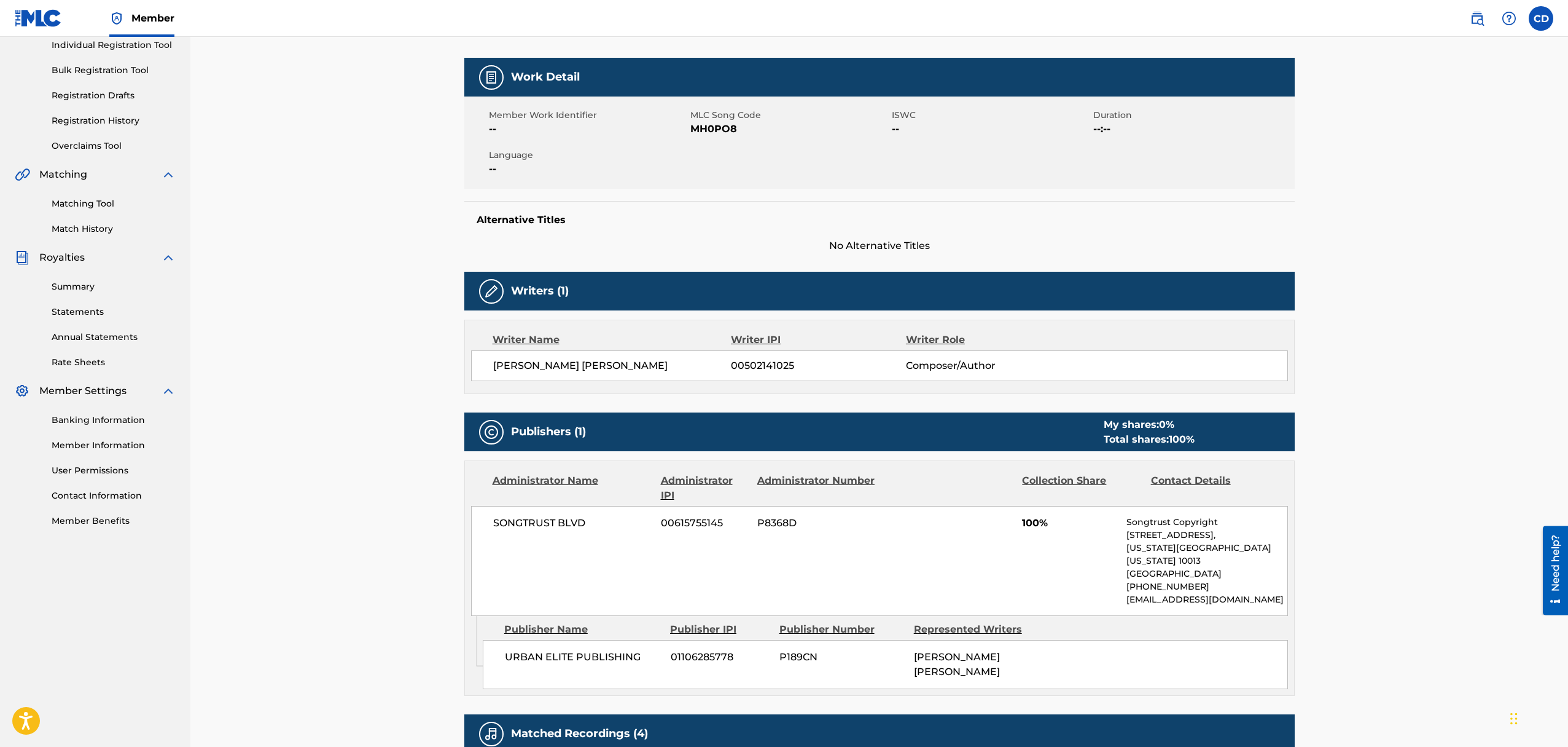
scroll to position [0, 0]
